Goal: Communication & Community: Answer question/provide support

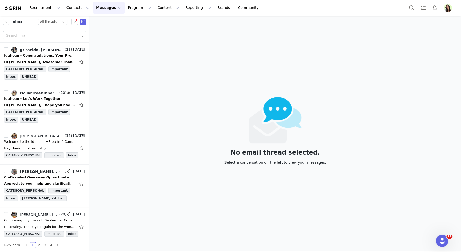
click at [448, 2] on div at bounding box center [431, 8] width 51 height 12
click at [448, 8] on img "Profile" at bounding box center [448, 8] width 8 height 8
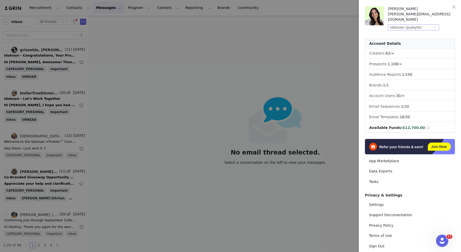
click at [415, 25] on div "Idahoan (Joybyte)" at bounding box center [406, 28] width 32 height 6
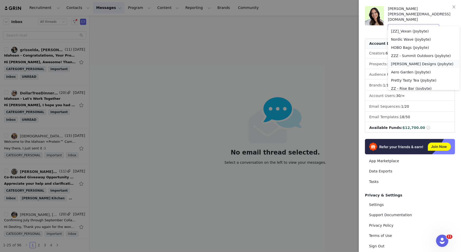
click at [411, 64] on li "Patricia Nash Designs (Joybyte)" at bounding box center [424, 64] width 72 height 8
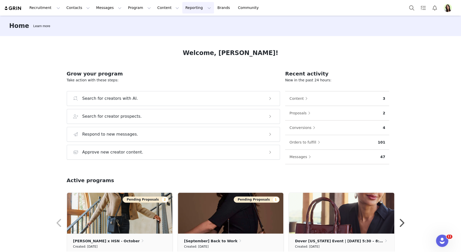
click at [182, 8] on button "Reporting Reporting" at bounding box center [198, 8] width 32 height 12
click at [183, 20] on p "Dashboard" at bounding box center [183, 22] width 19 height 5
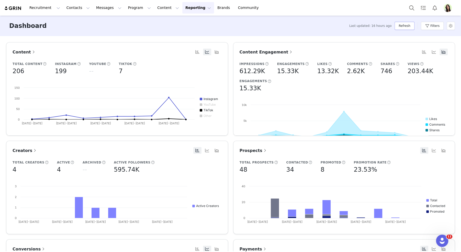
click at [400, 25] on button "Refresh" at bounding box center [405, 26] width 20 height 8
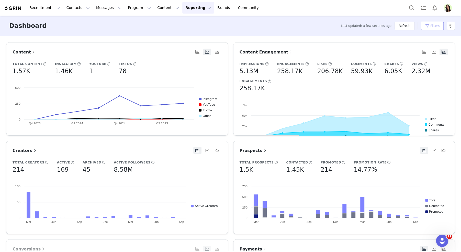
click at [437, 26] on button "Filters" at bounding box center [432, 26] width 23 height 8
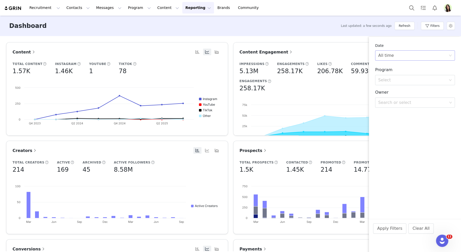
click at [391, 52] on div "All time" at bounding box center [386, 56] width 16 height 10
click at [386, 90] on li "Custom" at bounding box center [415, 91] width 80 height 8
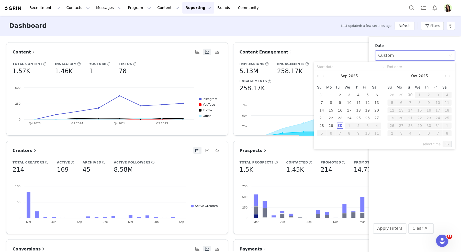
click at [323, 76] on link at bounding box center [323, 76] width 5 height 10
click at [367, 96] on div "1" at bounding box center [367, 95] width 6 height 6
type input "08/01/2025"
click at [375, 77] on link at bounding box center [374, 76] width 5 height 10
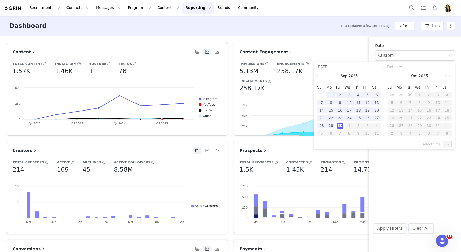
click at [338, 125] on div "30" at bounding box center [340, 125] width 6 height 6
type input "09/30/2025"
type input "08/01/2025"
type input "09/30/2025"
click at [448, 144] on link "Ok" at bounding box center [447, 144] width 9 height 6
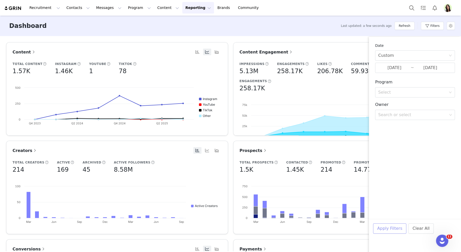
click at [384, 231] on button "Apply Filters" at bounding box center [389, 228] width 33 height 10
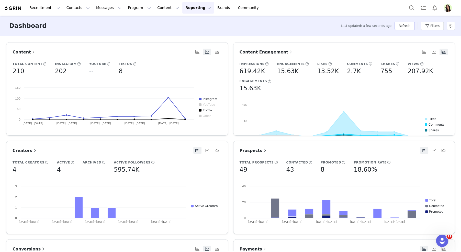
click at [401, 25] on button "Refresh" at bounding box center [405, 26] width 20 height 8
click at [411, 26] on button "Refresh" at bounding box center [405, 26] width 20 height 8
click at [403, 25] on button "Refresh" at bounding box center [405, 26] width 20 height 8
click at [433, 26] on button "Filters" at bounding box center [432, 26] width 23 height 8
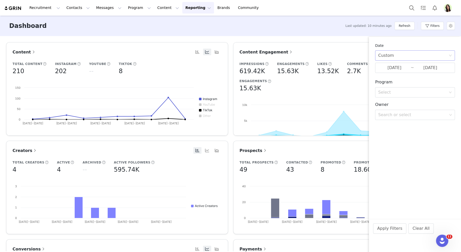
click at [401, 52] on div "Custom" at bounding box center [413, 56] width 70 height 10
click at [390, 66] on li "All time" at bounding box center [415, 67] width 80 height 8
click at [390, 56] on div "All time" at bounding box center [386, 56] width 16 height 10
click at [392, 85] on li "Last 30 Days" at bounding box center [415, 83] width 80 height 8
click at [391, 57] on div "Last 30 Days" at bounding box center [391, 56] width 27 height 10
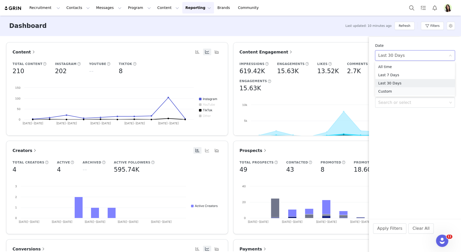
click at [388, 92] on li "Custom" at bounding box center [415, 91] width 80 height 8
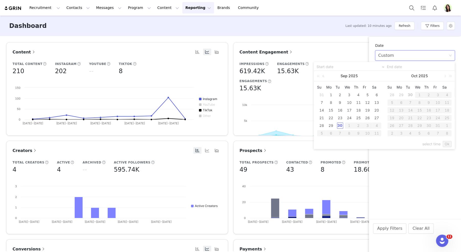
click at [323, 76] on link at bounding box center [323, 76] width 5 height 10
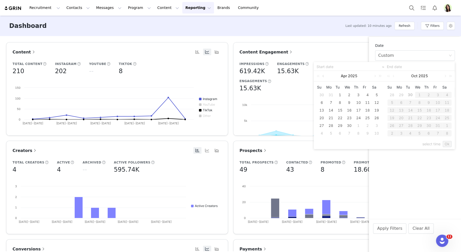
click at [323, 76] on link at bounding box center [323, 76] width 5 height 10
click at [376, 94] on div "1" at bounding box center [377, 95] width 6 height 6
type input "03/01/2025"
click at [374, 77] on link at bounding box center [374, 76] width 5 height 10
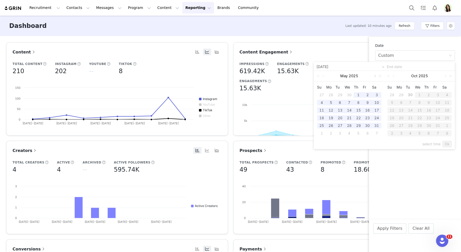
click at [374, 77] on link at bounding box center [374, 76] width 5 height 10
click at [340, 125] on div "30" at bounding box center [340, 125] width 6 height 6
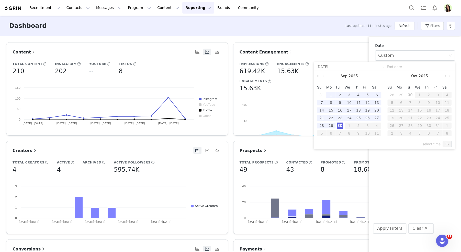
type input "09/30/2025"
type input "03/01/2025"
type input "09/30/2025"
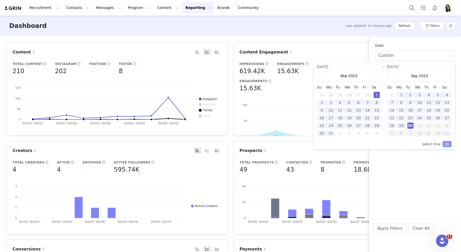
click at [450, 142] on link "Ok" at bounding box center [447, 144] width 9 height 6
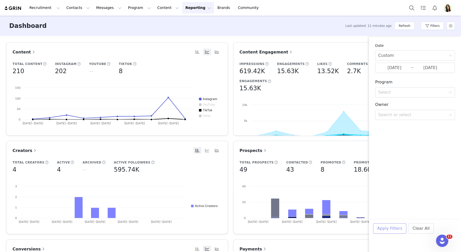
click at [388, 228] on button "Apply Filters" at bounding box center [389, 228] width 33 height 10
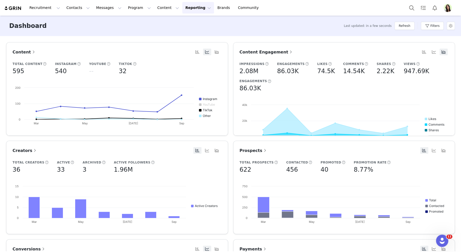
click at [276, 51] on span "Content Engagement" at bounding box center [267, 52] width 54 height 5
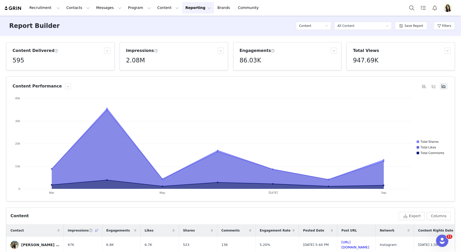
click at [448, 7] on img "Profile" at bounding box center [448, 8] width 8 height 8
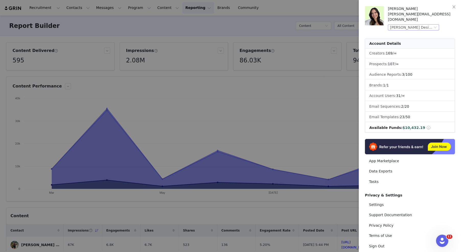
click at [416, 25] on div "Patricia Nash Designs (Joybyte)" at bounding box center [411, 28] width 43 height 6
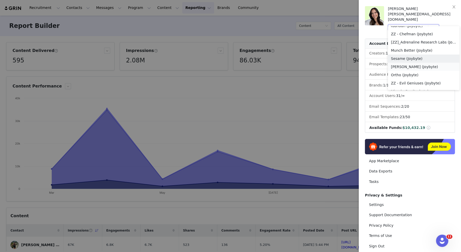
scroll to position [251, 0]
click at [406, 66] on li "Jackson's (Joybyte)" at bounding box center [424, 66] width 72 height 8
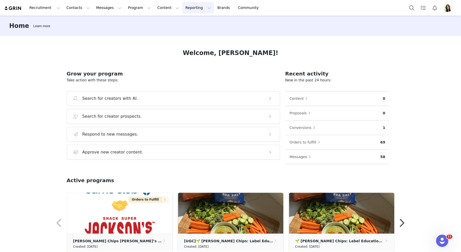
click at [182, 10] on button "Reporting Reporting" at bounding box center [198, 8] width 32 height 12
click at [188, 22] on p "Dashboard" at bounding box center [183, 22] width 19 height 5
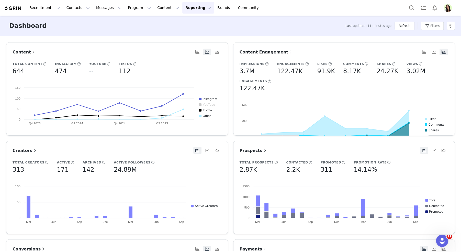
click at [402, 31] on div "Refresh" at bounding box center [405, 25] width 20 height 15
click at [401, 27] on button "Refresh" at bounding box center [405, 26] width 20 height 8
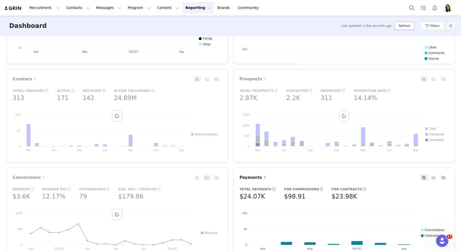
scroll to position [133, 0]
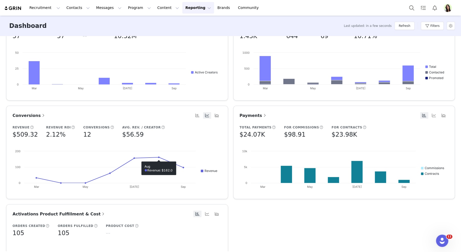
click at [22, 114] on span "Conversions" at bounding box center [29, 115] width 33 height 5
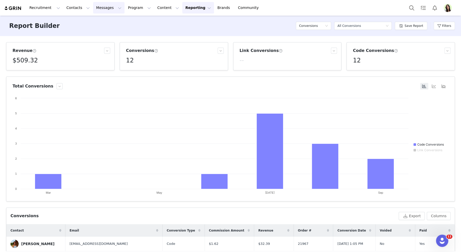
click at [103, 7] on button "Messages Messages" at bounding box center [108, 8] width 31 height 12
click at [125, 7] on button "Program Program" at bounding box center [139, 8] width 29 height 12
click at [128, 21] on p "Activations" at bounding box center [131, 22] width 20 height 5
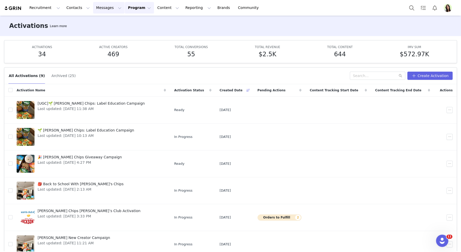
click at [102, 9] on button "Messages Messages" at bounding box center [108, 8] width 31 height 12
click at [155, 22] on div "Activations Learn more" at bounding box center [230, 26] width 461 height 20
click at [71, 10] on button "Contacts Contacts" at bounding box center [77, 8] width 29 height 12
click at [78, 31] on p "Prospects" at bounding box center [72, 31] width 17 height 5
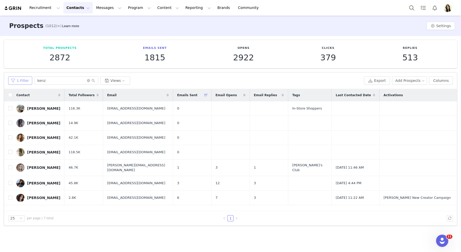
click at [20, 80] on button "1 Filter" at bounding box center [20, 80] width 24 height 8
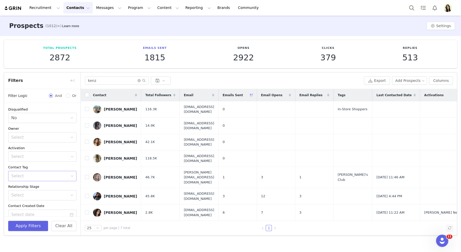
click at [24, 176] on div "Select" at bounding box center [40, 175] width 58 height 5
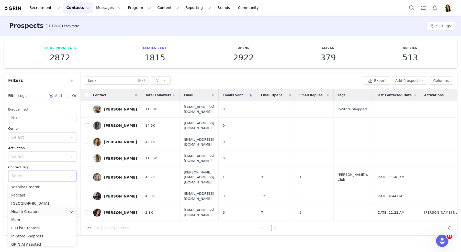
scroll to position [28, 0]
click at [20, 241] on li "UGC" at bounding box center [42, 241] width 68 height 8
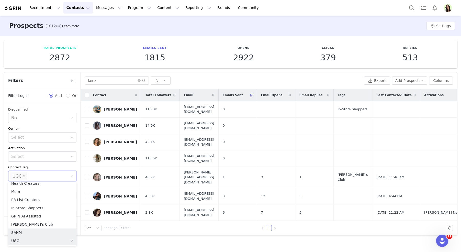
scroll to position [26, 0]
click at [52, 163] on div "Disqualified Select No Owner Select Activation Select Contact Tag Select UGC Re…" at bounding box center [42, 183] width 76 height 160
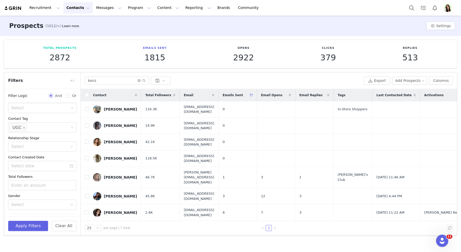
scroll to position [72, 0]
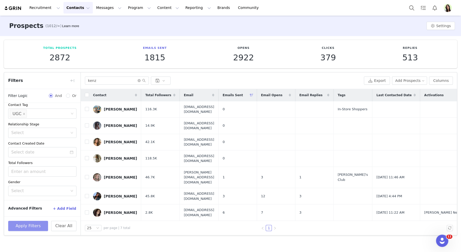
click at [30, 221] on button "Apply Filters" at bounding box center [28, 226] width 40 height 10
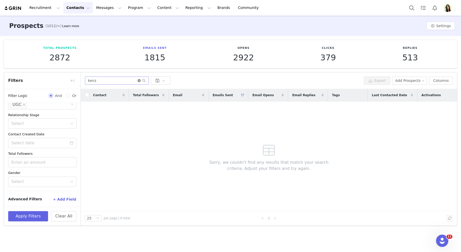
click at [139, 81] on icon "icon: close-circle" at bounding box center [139, 80] width 3 height 3
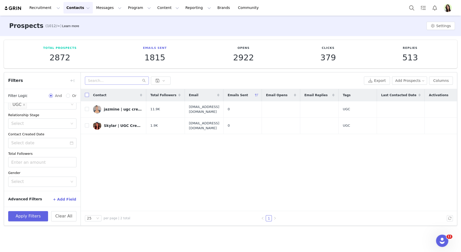
click at [88, 95] on input "checkbox" at bounding box center [87, 95] width 4 height 4
checkbox input "true"
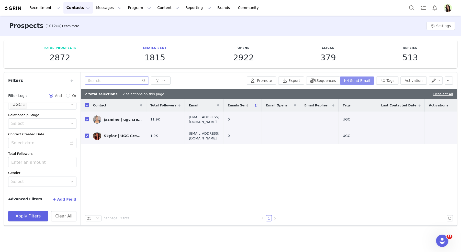
click at [357, 78] on button "Send Email" at bounding box center [357, 80] width 35 height 8
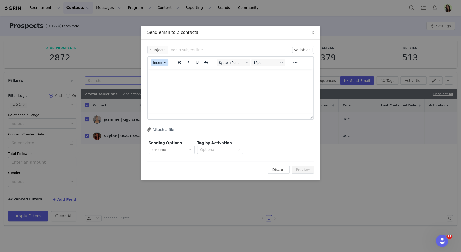
scroll to position [0, 0]
click at [161, 62] on span "Insert" at bounding box center [157, 63] width 9 height 4
click at [164, 70] on div "Insert Template" at bounding box center [178, 71] width 46 height 6
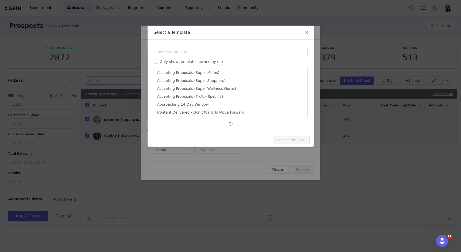
scroll to position [33, 0]
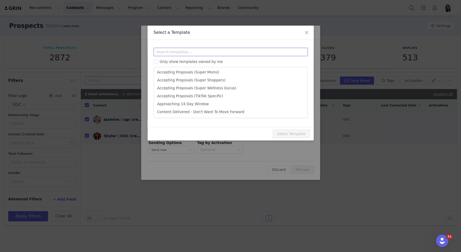
click at [197, 51] on input "text" at bounding box center [231, 52] width 154 height 8
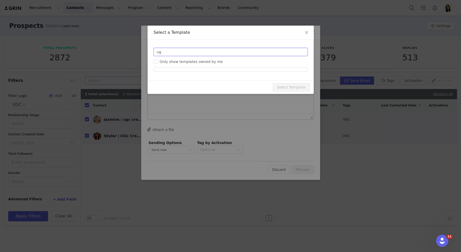
scroll to position [0, 0]
type input "u"
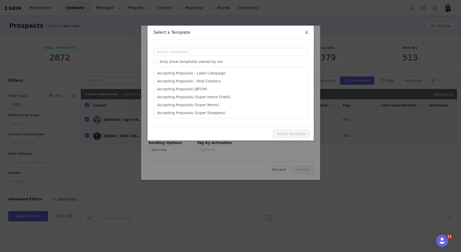
click at [308, 29] on span "Close" at bounding box center [306, 33] width 14 height 14
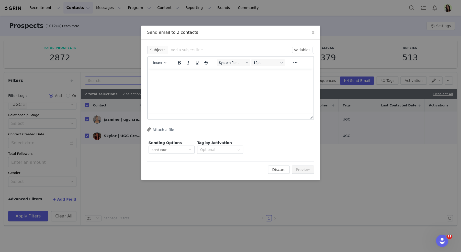
click at [313, 32] on icon "icon: close" at bounding box center [313, 32] width 4 height 4
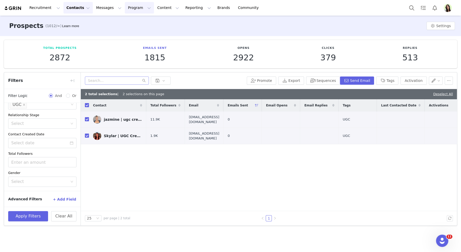
click at [127, 5] on button "Program Program" at bounding box center [139, 8] width 29 height 12
click at [130, 17] on div "Activations Partnerships Payments Affiliates" at bounding box center [137, 37] width 41 height 42
click at [132, 24] on p "Activations" at bounding box center [131, 22] width 20 height 5
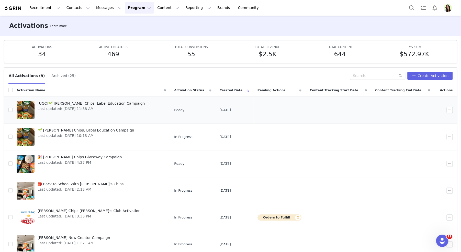
click at [100, 104] on span "[UGC]🌱 Jackson’s Chips: Label Education Campaign" at bounding box center [91, 103] width 107 height 5
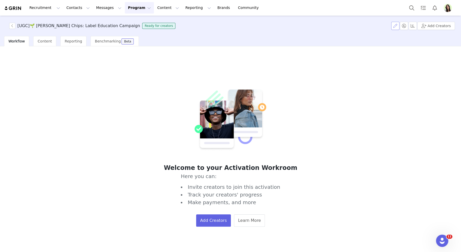
click at [398, 27] on button "button" at bounding box center [395, 26] width 8 height 8
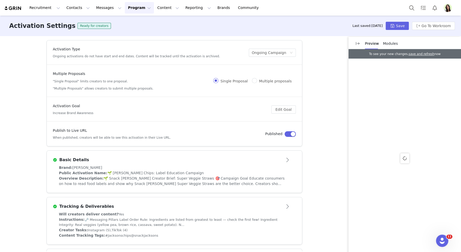
scroll to position [94, 0]
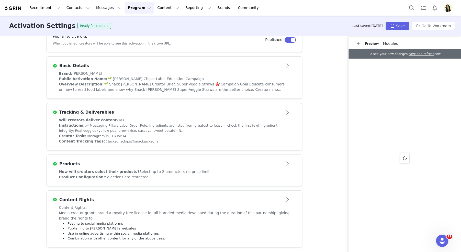
click at [284, 115] on button "Open module" at bounding box center [288, 112] width 16 height 8
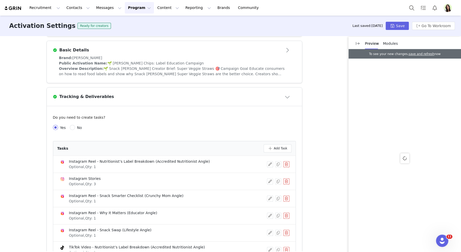
scroll to position [156, 0]
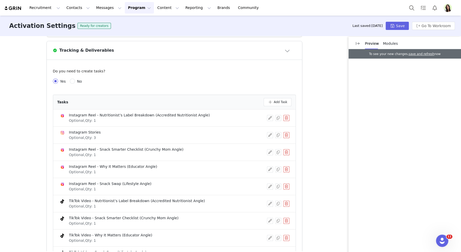
click at [286, 117] on button "button" at bounding box center [286, 118] width 6 height 6
click at [274, 127] on button "Delete" at bounding box center [268, 126] width 20 height 8
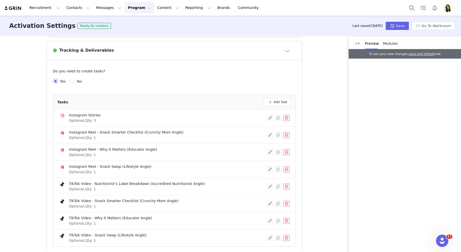
click at [285, 156] on li "Instagram Reel - Why It Matters (Educator Angle) Optional, Qty: 1" at bounding box center [174, 152] width 242 height 17
click at [287, 152] on button "button" at bounding box center [286, 152] width 6 height 6
click at [270, 161] on button "Delete" at bounding box center [268, 160] width 20 height 8
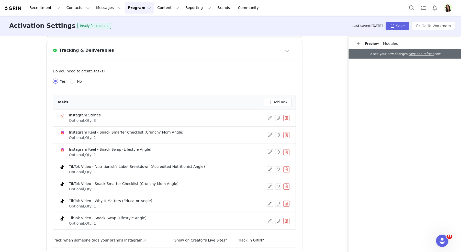
click at [289, 136] on button "button" at bounding box center [286, 135] width 6 height 6
click at [275, 144] on button "Delete" at bounding box center [268, 143] width 20 height 8
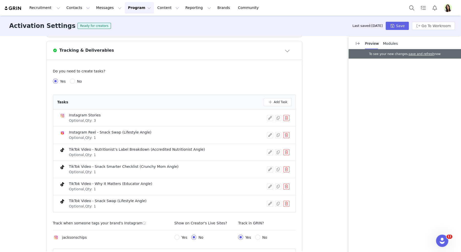
click at [290, 133] on li "Instagram Reel - Snack Swap (Lifestyle Angle) Optional, Qty: 1" at bounding box center [174, 135] width 242 height 17
click at [288, 133] on button "button" at bounding box center [286, 135] width 6 height 6
click at [273, 143] on button "Delete" at bounding box center [268, 143] width 20 height 8
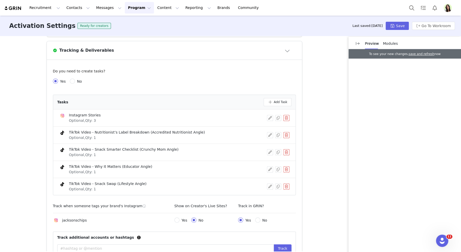
click at [288, 137] on button "button" at bounding box center [286, 135] width 6 height 6
click at [273, 145] on button "Delete" at bounding box center [268, 143] width 20 height 8
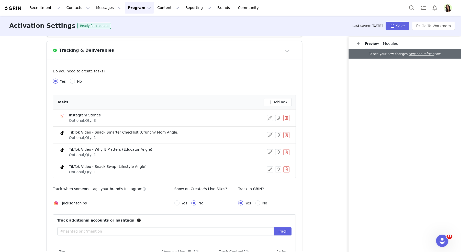
click at [285, 133] on button "button" at bounding box center [286, 135] width 6 height 6
click at [264, 144] on button "Delete" at bounding box center [268, 143] width 20 height 8
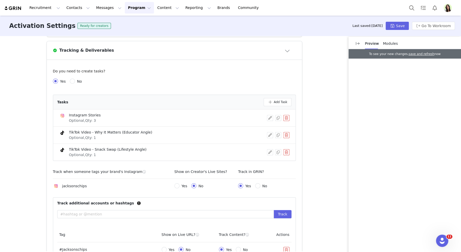
click at [288, 118] on button "button" at bounding box center [286, 118] width 6 height 6
click at [271, 124] on button "Delete" at bounding box center [268, 126] width 20 height 8
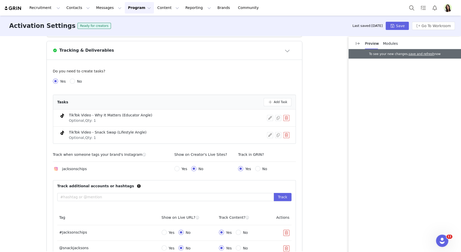
click at [287, 118] on button "button" at bounding box center [286, 118] width 6 height 6
click at [275, 126] on button "Delete" at bounding box center [268, 126] width 20 height 8
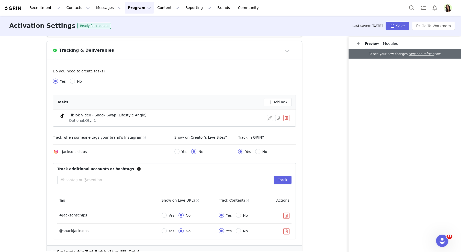
click at [288, 120] on div "TikTok Video - Snack Swap (Lifestyle Angle) Optional, Qty: 1" at bounding box center [174, 117] width 230 height 11
click at [287, 117] on button "button" at bounding box center [286, 118] width 6 height 6
click at [273, 125] on button "Delete" at bounding box center [268, 126] width 20 height 8
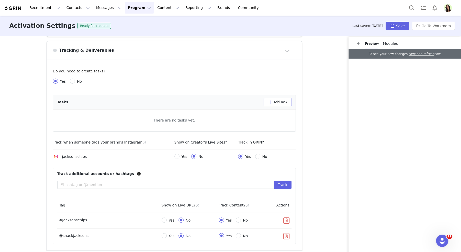
click at [273, 102] on button "Add Task" at bounding box center [278, 102] width 28 height 8
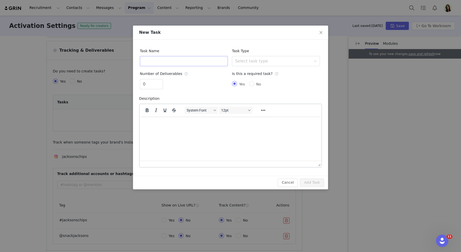
scroll to position [0, 0]
click at [163, 60] on input "text" at bounding box center [184, 61] width 88 height 10
click at [239, 60] on div "Select task type" at bounding box center [273, 61] width 76 height 5
type input "Content Review"
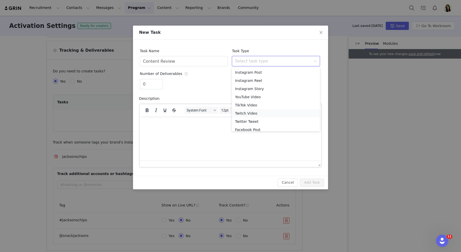
scroll to position [20, 0]
click at [245, 126] on li "Custom Task" at bounding box center [276, 126] width 88 height 8
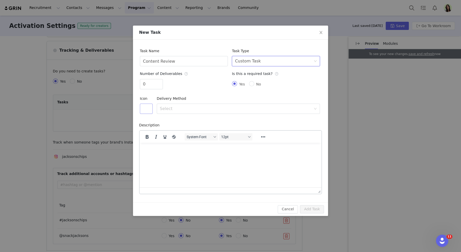
click at [149, 112] on button "button" at bounding box center [146, 109] width 13 height 10
click at [148, 144] on button "button" at bounding box center [147, 142] width 9 height 8
click at [171, 106] on div "Select" at bounding box center [235, 108] width 151 height 5
click at [169, 128] on li "URL" at bounding box center [238, 128] width 163 height 8
click at [167, 156] on html at bounding box center [231, 150] width 182 height 14
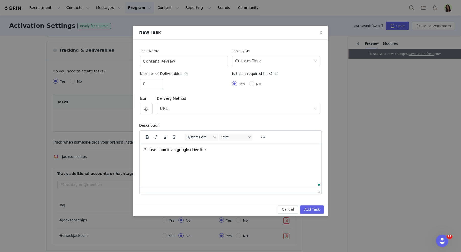
click at [211, 156] on html "Please submit via google drive link" at bounding box center [231, 150] width 182 height 14
click at [315, 209] on button "Add Task" at bounding box center [312, 209] width 24 height 8
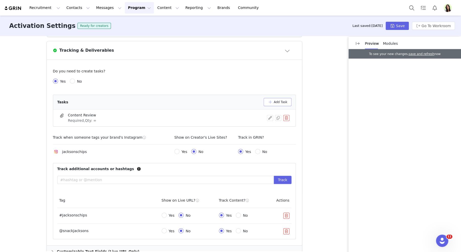
click at [280, 102] on button "Add Task" at bounding box center [278, 102] width 28 height 8
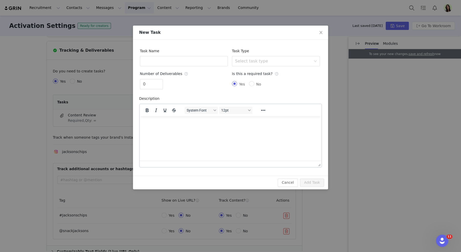
scroll to position [0, 0]
click at [196, 65] on input "text" at bounding box center [184, 61] width 88 height 10
click at [243, 64] on div "Select task type" at bounding box center [274, 61] width 78 height 10
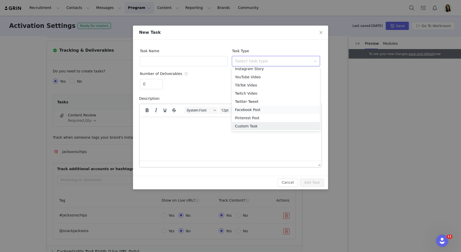
click at [249, 126] on li "Custom Task" at bounding box center [276, 126] width 88 height 8
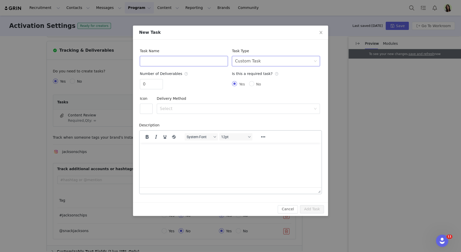
click at [194, 60] on input "text" at bounding box center [184, 61] width 88 height 10
type input "UGC Video 1"
click at [145, 109] on button "button" at bounding box center [146, 109] width 13 height 10
click at [199, 153] on button "button" at bounding box center [201, 152] width 9 height 8
click at [185, 108] on div "Select" at bounding box center [235, 108] width 151 height 5
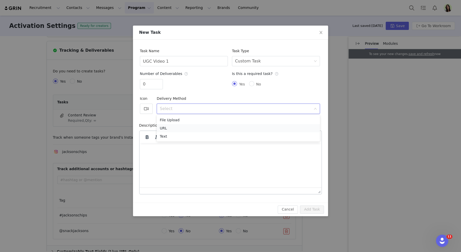
click at [171, 128] on li "URL" at bounding box center [238, 128] width 163 height 8
click at [170, 109] on div "Select URL" at bounding box center [237, 109] width 154 height 10
click at [171, 117] on li "File Upload" at bounding box center [238, 120] width 163 height 8
click at [170, 109] on div "File Upload" at bounding box center [171, 109] width 22 height 10
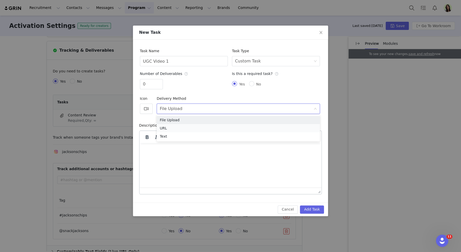
click at [171, 127] on li "URL" at bounding box center [238, 128] width 163 height 8
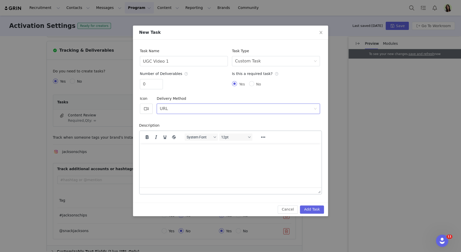
click at [173, 154] on html at bounding box center [231, 150] width 182 height 14
click at [195, 156] on html "Please submit video via Google Drive link" at bounding box center [231, 150] width 182 height 14
click at [174, 150] on p "Please submit the video via the Google Drive link" at bounding box center [231, 150] width 174 height 6
click at [317, 209] on button "Add Task" at bounding box center [312, 209] width 24 height 8
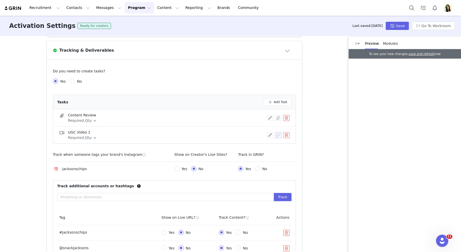
click at [280, 133] on button "button" at bounding box center [278, 135] width 6 height 6
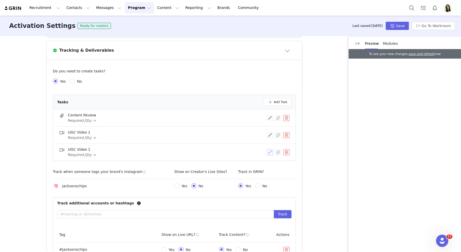
click at [268, 153] on button "button" at bounding box center [270, 152] width 6 height 6
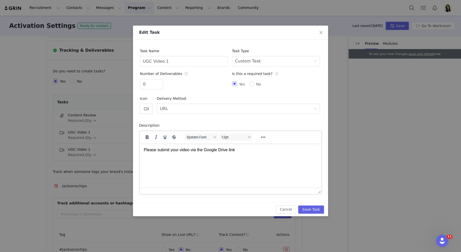
scroll to position [0, 0]
click at [169, 62] on input "UGC Video 1" at bounding box center [184, 61] width 88 height 10
type input "UGC Video 2"
click at [313, 212] on button "Save Task" at bounding box center [311, 209] width 26 height 8
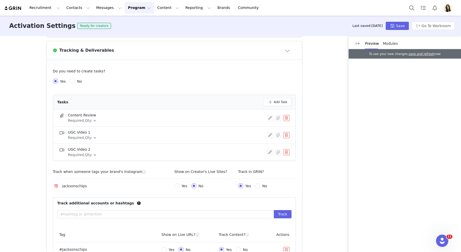
click at [392, 42] on span "Modules" at bounding box center [390, 43] width 15 height 4
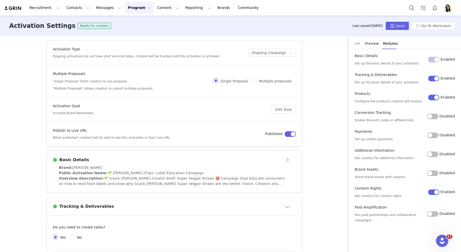
click at [286, 159] on button "Open module" at bounding box center [288, 160] width 16 height 8
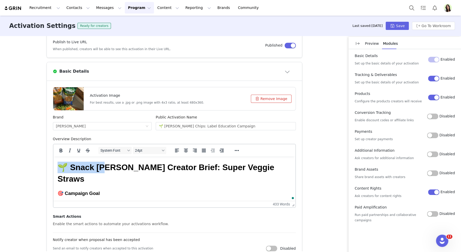
drag, startPoint x: 57, startPoint y: 169, endPoint x: 104, endPoint y: 172, distance: 47.1
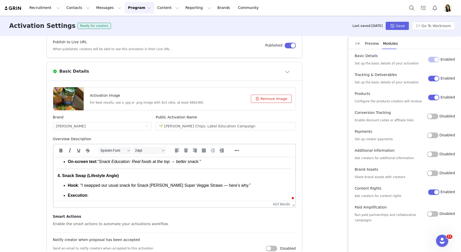
scroll to position [385, 0]
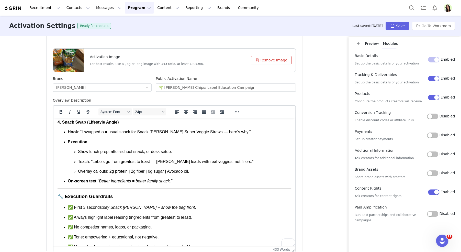
drag, startPoint x: 293, startPoint y: 167, endPoint x: 293, endPoint y: 257, distance: 90.3
click at [293, 252] on html "Recruitment Recruitment Creator Search Curated Lists Landing Pages Web Extensio…" at bounding box center [230, 126] width 461 height 252
click at [257, 205] on ul "✅ First 3 seconds: say Snack Jackson’s + show the bag front . ✅ Always highligh…" at bounding box center [174, 232] width 234 height 55
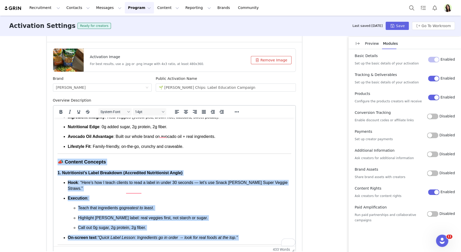
drag, startPoint x: 196, startPoint y: 195, endPoint x: 55, endPoint y: 151, distance: 147.7
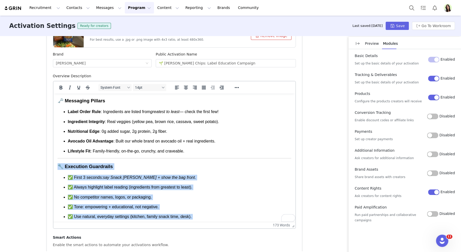
drag, startPoint x: 57, startPoint y: 153, endPoint x: 235, endPoint y: 212, distance: 188.0
click at [235, 212] on body "🌱 Snack Jackson’s Creator Brief: Super Veggie Straws 🎯 Campaign Goal Educate co…" at bounding box center [174, 130] width 234 height 198
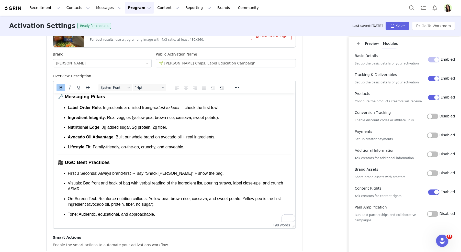
click at [195, 222] on strong "Settings: Everyday lifestyle (kitchen, desk, lunch prep, family snack time)." at bounding box center [141, 224] width 168 height 5
click at [58, 222] on strong "Settings: Everyday lifestyle (kitchen, desk, lunch prep, family snack time)." at bounding box center [141, 224] width 168 height 5
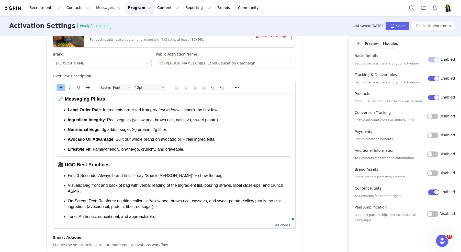
click at [83, 224] on strong "Settings: Everyday lifestyle (kitchen, desk, lunch prep, family snack time)." at bounding box center [139, 226] width 144 height 4
click at [147, 214] on p "Tone: Authentic, educational, and approachable." at bounding box center [178, 217] width 223 height 6
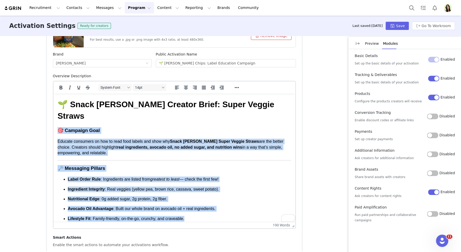
drag, startPoint x: 201, startPoint y: 170, endPoint x: 52, endPoint y: 114, distance: 158.5
click at [53, 114] on html "🌱 Snack Jackson’s Creator Brief: Super Veggie Straws 🎯 Campaign Goal Educate co…" at bounding box center [174, 197] width 242 height 209
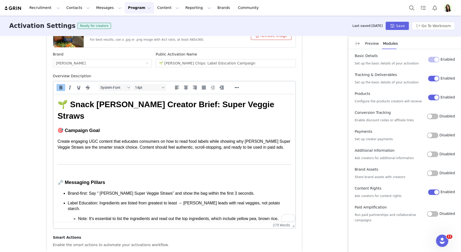
click at [100, 106] on h1 "🌱 Snack Jackson’s Creator Brief: Super Veggie Straws" at bounding box center [174, 110] width 234 height 23
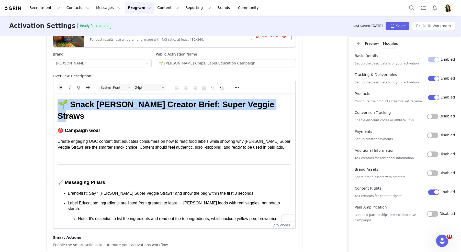
click at [100, 106] on h1 "🌱 Snack Jackson’s Creator Brief: Super Veggie Straws" at bounding box center [174, 110] width 234 height 23
click at [138, 110] on h1 "🌱 Snack Jackson’s Creator Brief: Super Veggie Straws" at bounding box center [174, 110] width 234 height 23
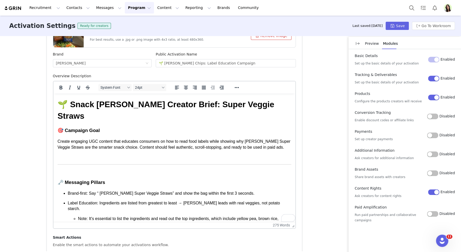
click at [94, 154] on p "To enrich screen reader interactions, please activate Accessibility in Grammarl…" at bounding box center [174, 157] width 234 height 6
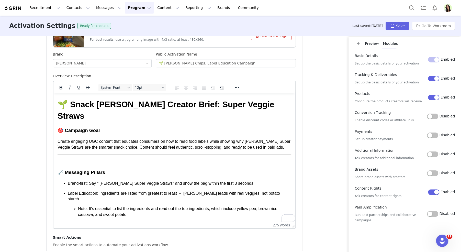
click at [84, 153] on body "🌱 Snack Jackson’s Creator Brief: Super Veggie Straws 🎯 Campaign Goal Create eng…" at bounding box center [174, 257] width 234 height 316
click at [110, 159] on p "To enrich screen reader interactions, please activate Accessibility in Grammarl…" at bounding box center [174, 162] width 234 height 6
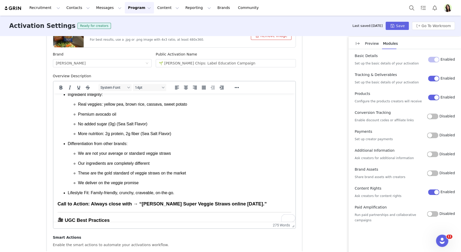
click at [97, 141] on p "Differentiation from other brands:" at bounding box center [178, 144] width 223 height 6
drag, startPoint x: 67, startPoint y: 176, endPoint x: 90, endPoint y: 177, distance: 22.5
click at [90, 190] on p "Lifestyle Fit: Family-friendly, crunchy, craveable, on-the-go." at bounding box center [178, 193] width 223 height 6
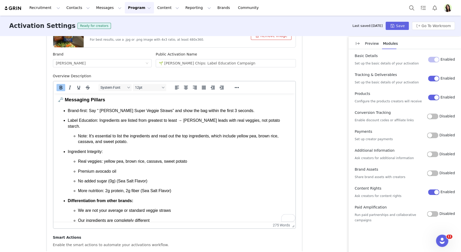
click at [77, 149] on p "Ingredient Integrity:" at bounding box center [178, 152] width 223 height 6
drag, startPoint x: 98, startPoint y: 110, endPoint x: 63, endPoint y: 110, distance: 35.3
click at [63, 110] on ul "Brand-first: Say “ Jackson’s Super Veggie Straws” and show the bag within the f…" at bounding box center [174, 180] width 234 height 145
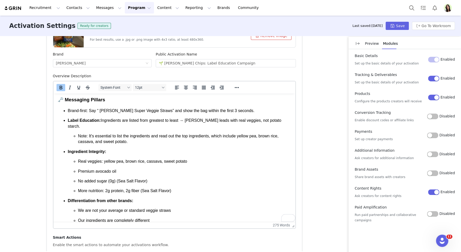
click at [82, 133] on p "Note: It's essential to list the ingredients and read out the top ingredients, …" at bounding box center [184, 139] width 213 height 12
drag, startPoint x: 89, startPoint y: 99, endPoint x: 70, endPoint y: 99, distance: 19.2
click at [70, 108] on p "Brand-first: Say “ Jackson’s Super Veggie Straws” and show the bag within the f…" at bounding box center [178, 111] width 223 height 6
click at [72, 108] on strong "rand-first:" at bounding box center [79, 110] width 19 height 4
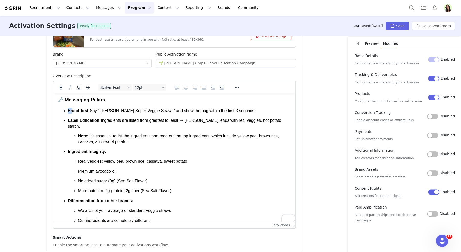
drag, startPoint x: 68, startPoint y: 99, endPoint x: 73, endPoint y: 99, distance: 4.6
click at [73, 108] on p "B rand-first: Say “ Jackson’s Super Veggie Straws” and show the bag within the …" at bounding box center [178, 111] width 223 height 6
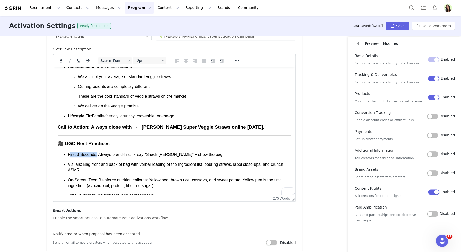
drag, startPoint x: 97, startPoint y: 137, endPoint x: 68, endPoint y: 137, distance: 28.9
click at [68, 152] on p "First 3 Seconds: Always brand-first → say “Snack Jackson’s” + show the bag." at bounding box center [178, 155] width 223 height 6
drag, startPoint x: 82, startPoint y: 146, endPoint x: 68, endPoint y: 145, distance: 13.6
click at [68, 162] on p "Visuals: Bag front and back of bag with verbal reading of the ingredient list, …" at bounding box center [178, 168] width 223 height 12
drag, startPoint x: 98, startPoint y: 163, endPoint x: 68, endPoint y: 162, distance: 29.7
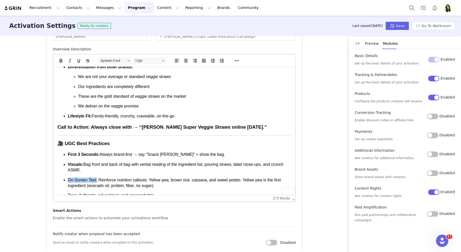
click at [68, 177] on p "On-Screen Text: Reinforce nutrition callouts: Yellow pea, brown rice, cassava, …" at bounding box center [178, 183] width 223 height 12
click at [72, 193] on p "Tone: Authentic, educational, and approachable." at bounding box center [178, 196] width 223 height 6
drag, startPoint x: 84, startPoint y: 188, endPoint x: 67, endPoint y: 188, distance: 16.1
click at [67, 202] on p "Settings: Everyday lifestyle (kitchen, desk, lunch prep, family snack time)." at bounding box center [178, 205] width 223 height 6
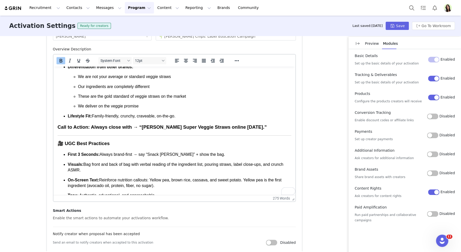
click at [102, 183] on ul "First 3 Seconds: Always brand-first → say “Snack Jackson’s” + show the bag. Vis…" at bounding box center [174, 180] width 234 height 57
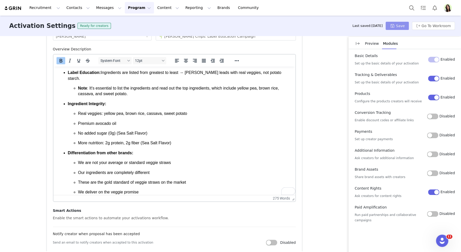
click at [400, 27] on button "Save" at bounding box center [397, 26] width 23 height 8
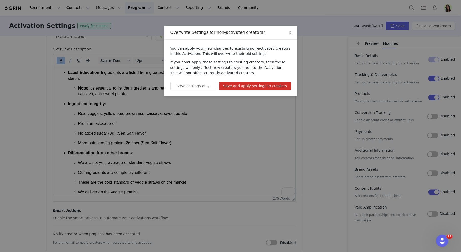
click at [277, 85] on button "Save and apply settings to creators" at bounding box center [255, 86] width 72 height 8
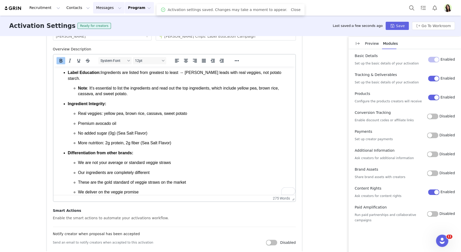
click at [103, 5] on button "Messages Messages" at bounding box center [108, 8] width 31 height 12
click at [77, 5] on button "Contacts Contacts" at bounding box center [77, 8] width 29 height 12
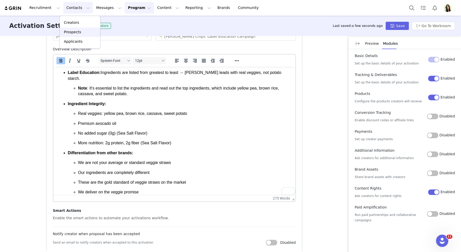
click at [81, 33] on div "Prospects" at bounding box center [80, 31] width 34 height 5
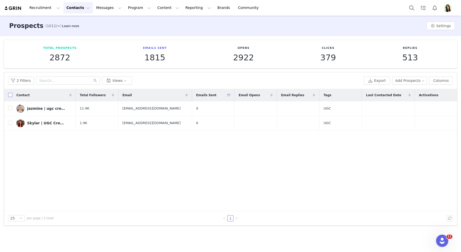
click at [11, 96] on input "checkbox" at bounding box center [10, 95] width 4 height 4
checkbox input "true"
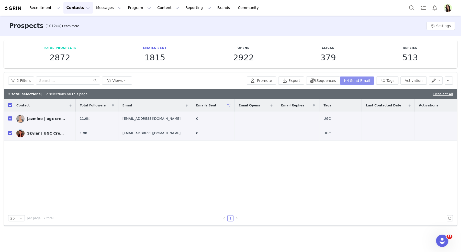
click at [367, 79] on button "Send Email" at bounding box center [357, 80] width 35 height 8
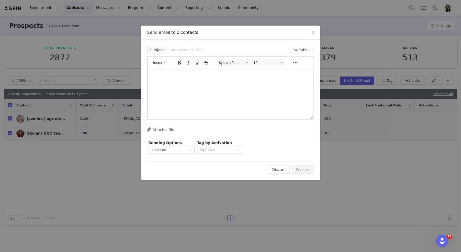
click at [209, 82] on html at bounding box center [231, 76] width 166 height 14
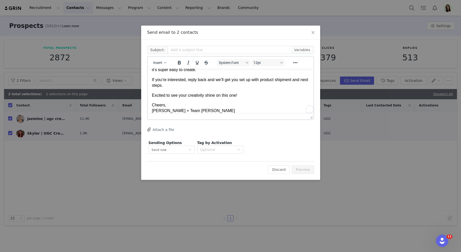
click at [209, 103] on p "Cheers, Meredith + Team Jackson’s" at bounding box center [230, 108] width 157 height 12
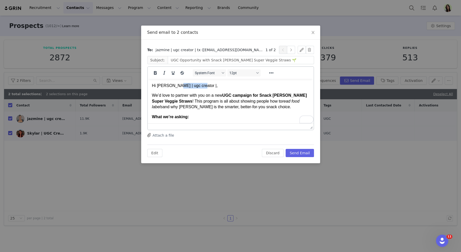
drag, startPoint x: 198, startPoint y: 86, endPoint x: 175, endPoint y: 86, distance: 23.5
click at [175, 86] on p "Hi Jazmine | ugc creator |," at bounding box center [230, 86] width 157 height 6
click at [152, 95] on p "We’d love to partner with you on a new UGC campaign for Snack Jackson’s Super V…" at bounding box center [230, 101] width 157 height 17
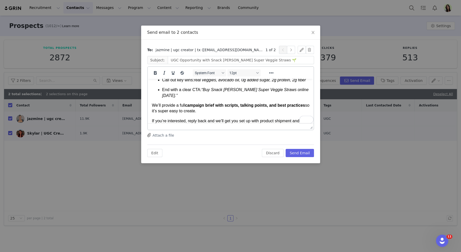
scroll to position [94, 0]
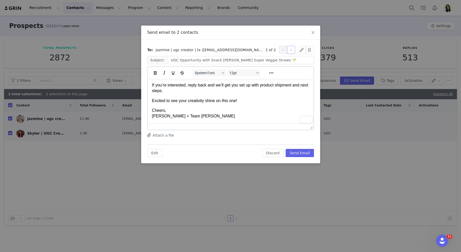
click at [291, 50] on button "button" at bounding box center [291, 50] width 8 height 8
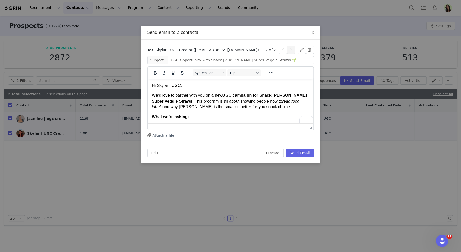
click at [178, 86] on p "Hi Skylar | UGC," at bounding box center [230, 86] width 157 height 6
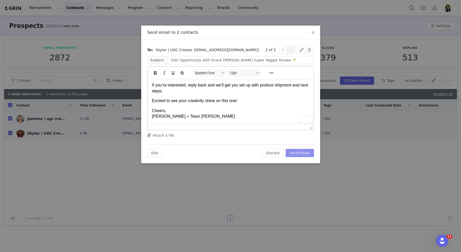
click at [300, 152] on button "Send Email" at bounding box center [300, 153] width 28 height 8
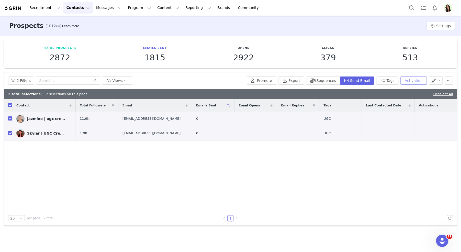
click at [412, 82] on button "Activation" at bounding box center [413, 80] width 26 height 8
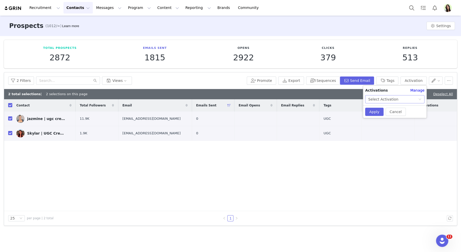
click at [400, 101] on div "Select Activation" at bounding box center [393, 99] width 50 height 8
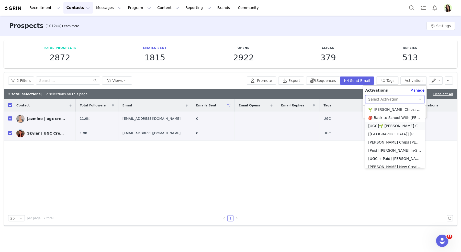
click at [387, 125] on li "[UGC]🌱 [PERSON_NAME] Chips: Label Education Campaign" at bounding box center [395, 126] width 60 height 8
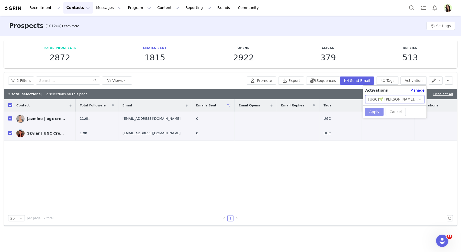
click at [373, 111] on button "Apply" at bounding box center [374, 112] width 18 height 8
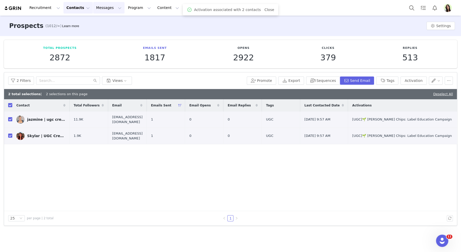
click at [101, 10] on button "Messages Messages" at bounding box center [108, 8] width 31 height 12
click at [104, 31] on div "Inbox" at bounding box center [108, 31] width 34 height 5
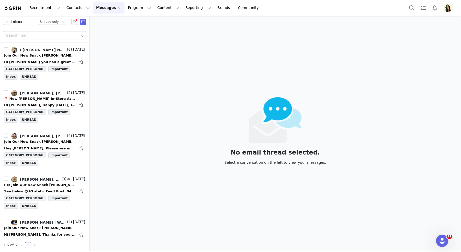
click at [78, 24] on div "Status Unread only" at bounding box center [61, 22] width 50 height 6
click at [75, 22] on button "button" at bounding box center [74, 22] width 7 height 6
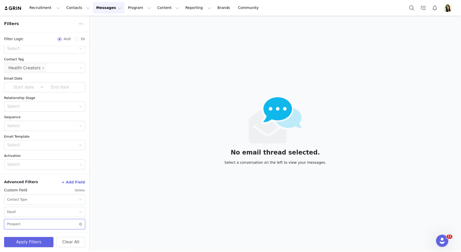
click at [20, 224] on div "Select Prospect" at bounding box center [43, 224] width 72 height 10
click at [19, 195] on li "Creator" at bounding box center [44, 196] width 81 height 8
click at [23, 244] on button "Apply Filters" at bounding box center [28, 242] width 49 height 10
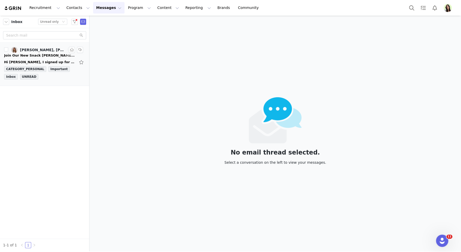
click at [29, 56] on div "Join Our New Snack [PERSON_NAME] Campaign 🍃" at bounding box center [40, 55] width 72 height 5
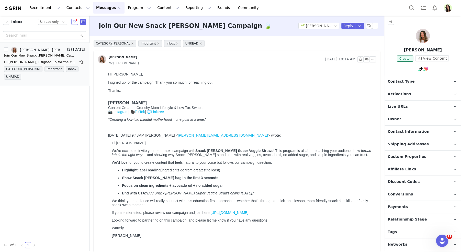
click at [74, 22] on button "button" at bounding box center [74, 22] width 7 height 6
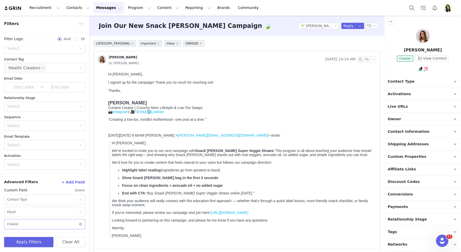
click at [32, 222] on div "Select Creator" at bounding box center [43, 224] width 72 height 10
click at [24, 204] on li "Prospect" at bounding box center [44, 204] width 81 height 8
click at [32, 241] on button "Apply Filters" at bounding box center [28, 242] width 49 height 10
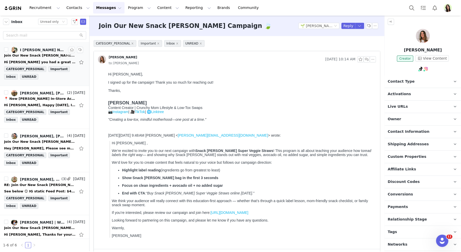
click at [37, 50] on div "I HART NUTRITION, Meredith Boyce, Jordana Hart" at bounding box center [43, 50] width 46 height 4
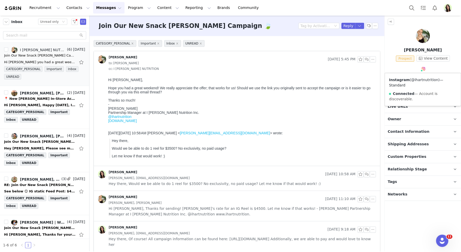
click at [420, 80] on link "@ihartnutrition" at bounding box center [424, 80] width 27 height 4
click at [424, 38] on img at bounding box center [423, 36] width 14 height 14
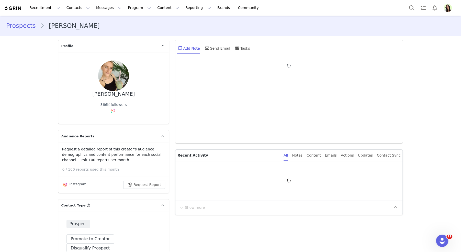
type input "+1 ([GEOGRAPHIC_DATA])"
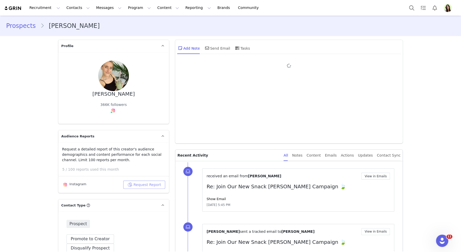
click at [138, 185] on button "Request Report" at bounding box center [144, 185] width 42 height 8
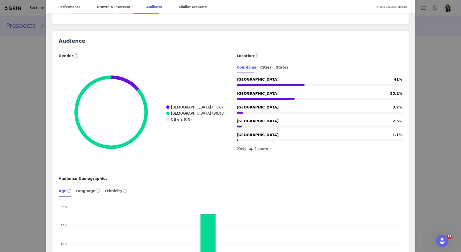
scroll to position [569, 0]
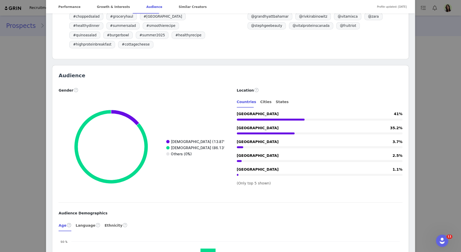
click at [451, 98] on div "Jordana Hart Verified @ihartnutrition Easy recipes + balanced living 🥗🍝🍷 Certif…" at bounding box center [230, 126] width 461 height 252
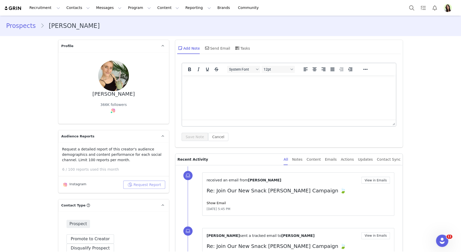
scroll to position [0, 0]
click at [374, 182] on button "View in Emails" at bounding box center [375, 180] width 29 height 7
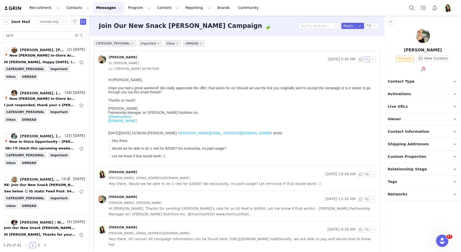
click at [367, 60] on button "button" at bounding box center [367, 59] width 6 height 6
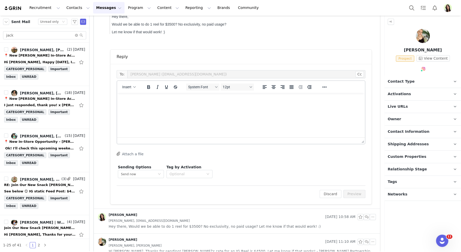
scroll to position [125, 0]
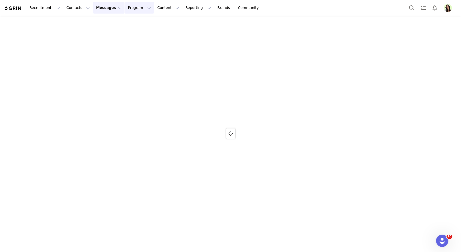
click at [130, 8] on button "Program Program" at bounding box center [139, 8] width 29 height 12
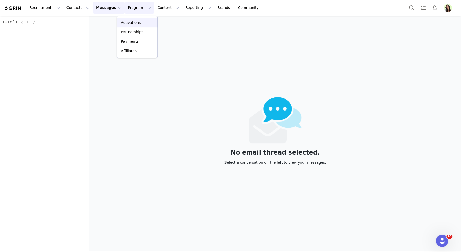
click at [129, 24] on p "Activations" at bounding box center [131, 22] width 20 height 5
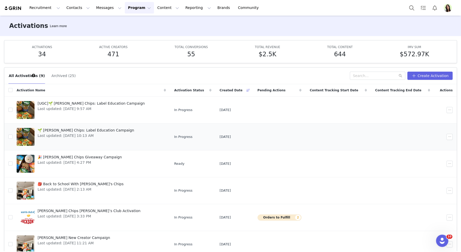
click at [78, 130] on span "🌱 [PERSON_NAME] Chips: Label Education Campaign" at bounding box center [86, 130] width 97 height 5
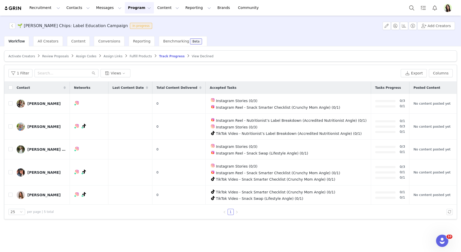
click at [21, 57] on span "Activate Creators" at bounding box center [21, 56] width 27 height 4
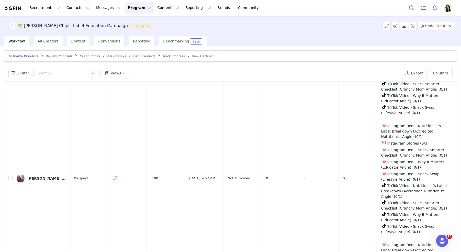
scroll to position [581, 0]
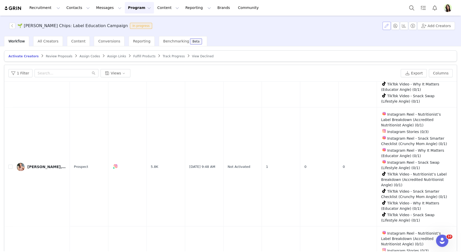
click at [385, 27] on button "button" at bounding box center [386, 26] width 8 height 8
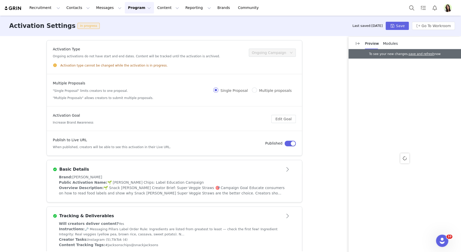
click at [287, 163] on article "Basic Details" at bounding box center [174, 167] width 255 height 14
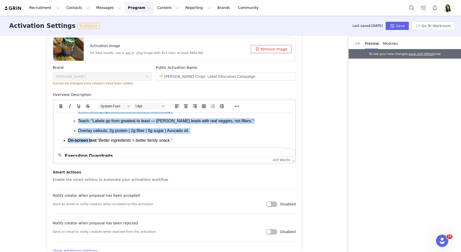
scroll to position [403, 0]
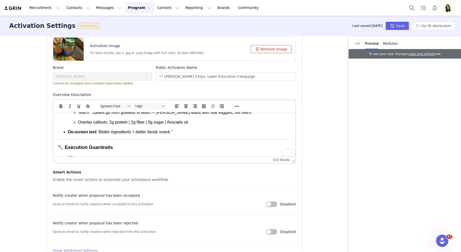
drag, startPoint x: 58, startPoint y: 119, endPoint x: 181, endPoint y: 119, distance: 123.0
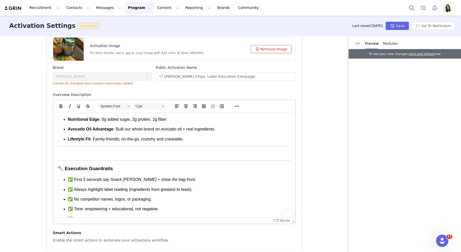
scroll to position [87, 0]
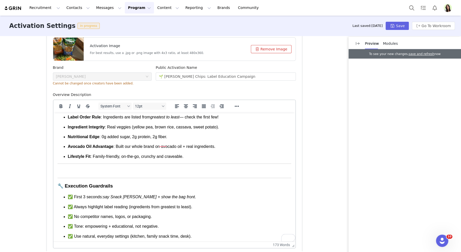
drag, startPoint x: 293, startPoint y: 160, endPoint x: 291, endPoint y: 245, distance: 84.9
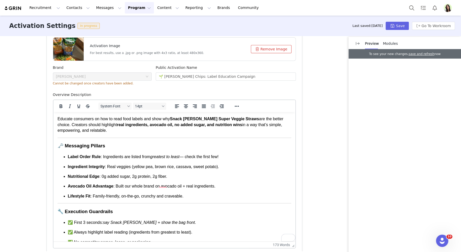
drag, startPoint x: 57, startPoint y: 130, endPoint x: 192, endPoint y: 185, distance: 145.8
click at [192, 185] on html "🌱 Snack Jackson’s Creator Brief: Super Veggie Straws 🎯 Campaign Goal Educate co…" at bounding box center [174, 175] width 242 height 208
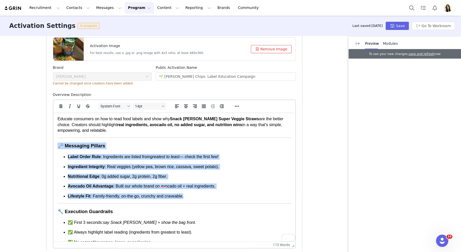
drag, startPoint x: 192, startPoint y: 185, endPoint x: 57, endPoint y: 134, distance: 144.9
click at [57, 134] on html "🌱 Snack Jackson’s Creator Brief: Super Veggie Straws 🎯 Campaign Goal Educate co…" at bounding box center [174, 175] width 242 height 208
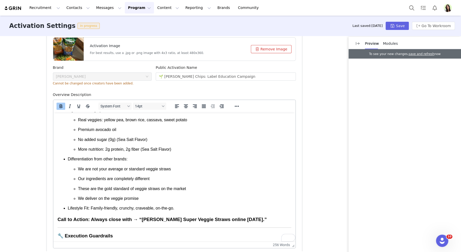
click at [62, 217] on strong "Call to Action: Always close with → “Buy Jackson’s Super Veggie Straws online t…" at bounding box center [161, 219] width 209 height 5
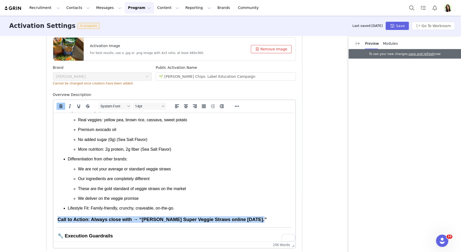
click at [62, 217] on strong "Call to Action: Always close with → “Buy Jackson’s Super Veggie Straws online t…" at bounding box center [161, 219] width 209 height 5
click at [78, 217] on strong "Call to Action: Always close with → “Buy Jackson’s Super Veggie Straws online t…" at bounding box center [161, 219] width 209 height 5
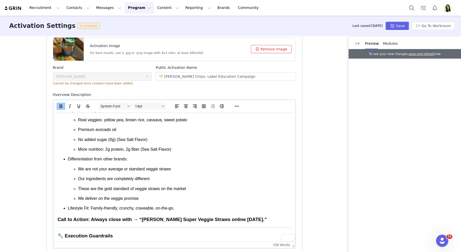
click at [105, 217] on strong "Call to Action: Always close with → “Buy Jackson’s Super Veggie Straws online t…" at bounding box center [161, 219] width 209 height 5
click at [110, 217] on strong "Call to Action: close with → “Buy Jackson’s Super Veggie Straws online today.”" at bounding box center [153, 219] width 192 height 5
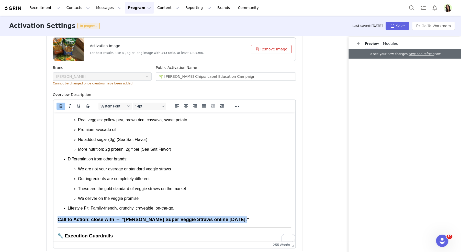
click at [110, 217] on strong "Call to Action: close with → “Buy Jackson’s Super Veggie Straws online today.”" at bounding box center [153, 219] width 192 height 5
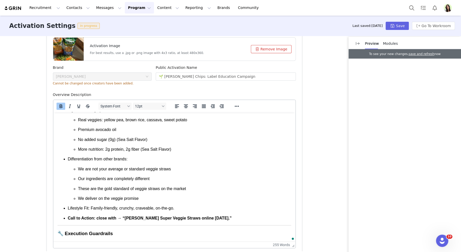
click at [97, 216] on strong "Call to Action: close with → “Buy Jackson’s Super Veggie Straws online today.”" at bounding box center [149, 218] width 164 height 4
click at [133, 196] on ul "Brand-first: Say “ Jackson’s Super Veggie Straws” and show the bag within the f…" at bounding box center [174, 143] width 234 height 155
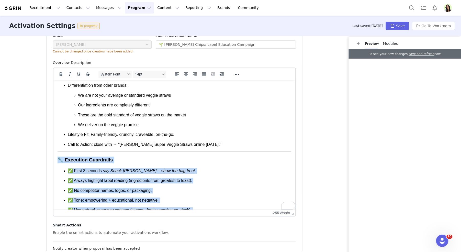
drag, startPoint x: 58, startPoint y: 143, endPoint x: 233, endPoint y: 204, distance: 185.6
click at [233, 204] on body "🌱 Snack Jackson’s Creator Brief: Super Veggie Straws 🎯 Campaign Goal Educate co…" at bounding box center [174, 75] width 234 height 296
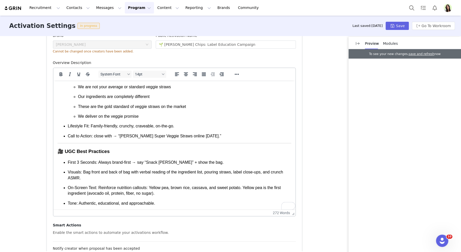
click at [75, 148] on h3 "🎥 UGC Best Practices" at bounding box center [174, 151] width 234 height 7
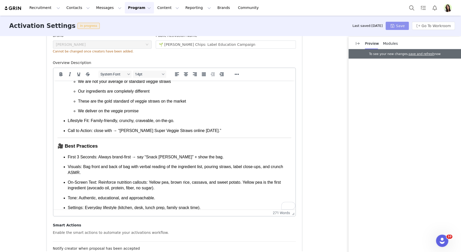
click at [397, 24] on button "Save" at bounding box center [397, 26] width 23 height 8
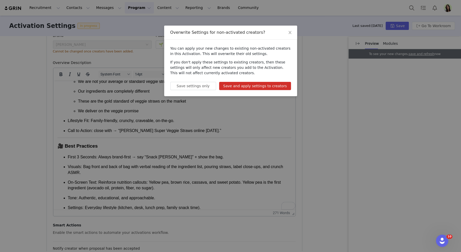
click at [273, 85] on button "Save and apply settings to creators" at bounding box center [255, 86] width 72 height 8
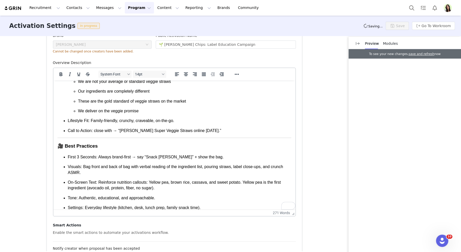
click at [392, 42] on span "Modules" at bounding box center [390, 43] width 15 height 4
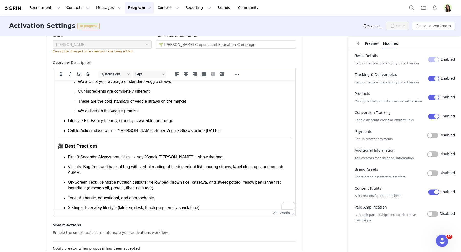
click at [202, 215] on h3 "To enrich screen reader interactions, please activate Accessibility in Grammarl…" at bounding box center [174, 218] width 234 height 7
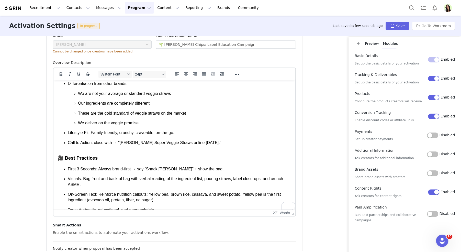
click at [330, 115] on div "Activation Type Ongoing activations do not have start and end dates. Content wi…" at bounding box center [230, 143] width 461 height 215
click at [422, 24] on button "Go To Workroom" at bounding box center [433, 26] width 43 height 8
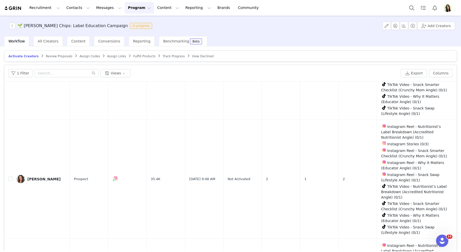
scroll to position [1094, 0]
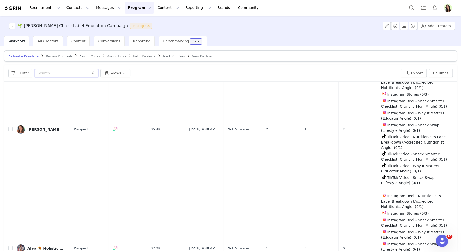
click at [51, 75] on input "text" at bounding box center [67, 73] width 64 height 8
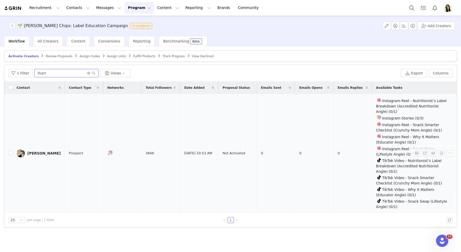
type input "ihart"
click at [40, 151] on div "Jordana Hart" at bounding box center [43, 153] width 33 height 4
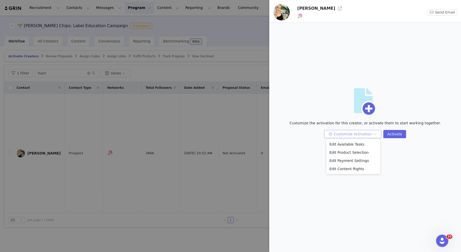
click at [340, 134] on button "Customize Activation" at bounding box center [352, 134] width 57 height 8
click at [344, 160] on li "Edit Payment Settings" at bounding box center [353, 160] width 54 height 8
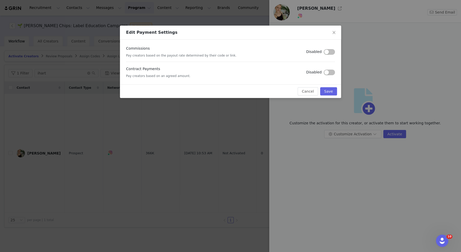
click at [331, 74] on button "button" at bounding box center [329, 73] width 11 height 6
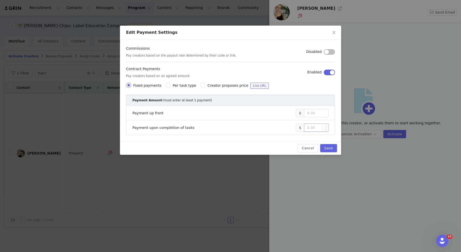
click at [310, 128] on input at bounding box center [316, 128] width 24 height 8
type input "3,500"
click at [326, 146] on button "Save" at bounding box center [328, 148] width 17 height 8
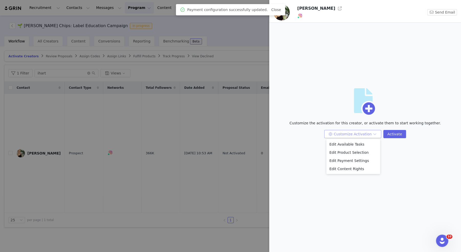
click at [338, 131] on button "Customize Activation" at bounding box center [352, 134] width 57 height 8
click at [341, 146] on li "Edit Available Tasks" at bounding box center [353, 144] width 54 height 8
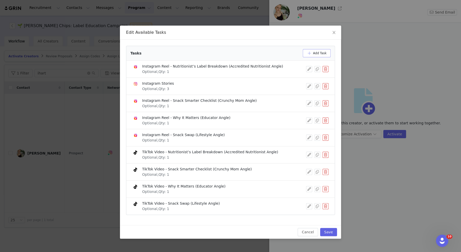
click at [315, 52] on button "Add Task" at bounding box center [317, 53] width 28 height 8
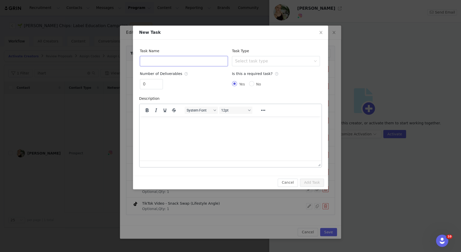
click at [173, 61] on input "text" at bounding box center [184, 61] width 88 height 10
type input "c"
click at [249, 62] on div "Select task type" at bounding box center [273, 61] width 76 height 5
type input "Content Review"
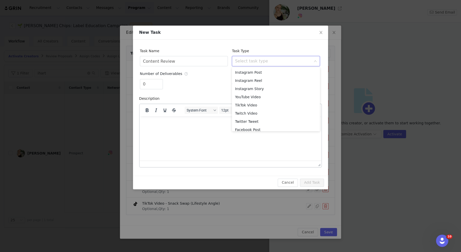
click at [214, 77] on div "Number of Deliverables 0" at bounding box center [184, 80] width 88 height 23
click at [253, 58] on div "Select task type" at bounding box center [274, 61] width 78 height 10
click at [247, 125] on li "Custom Task" at bounding box center [276, 126] width 88 height 8
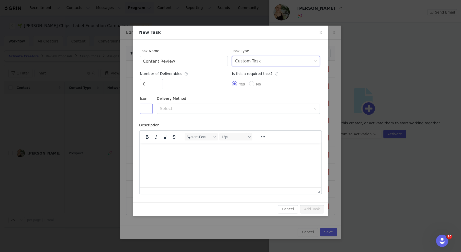
click at [148, 106] on button "button" at bounding box center [146, 109] width 13 height 10
click at [149, 142] on button "button" at bounding box center [147, 142] width 9 height 8
click at [168, 108] on div "Select" at bounding box center [235, 108] width 151 height 5
click at [172, 128] on li "URL" at bounding box center [238, 128] width 163 height 8
type input "1"
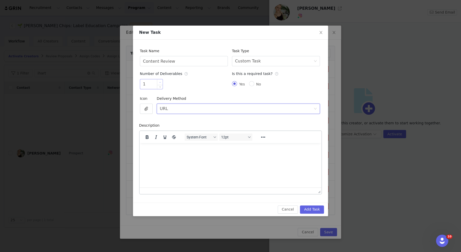
click at [159, 81] on icon "icon: up" at bounding box center [160, 82] width 2 height 2
click at [169, 154] on html at bounding box center [231, 150] width 182 height 14
click at [240, 148] on p "Please share content for review via Google Drive." at bounding box center [231, 150] width 174 height 6
click at [201, 150] on p "Please share content for review via Google Drive." at bounding box center [231, 150] width 174 height 6
click at [237, 151] on p "Please share content for review via Google Drive." at bounding box center [231, 150] width 174 height 6
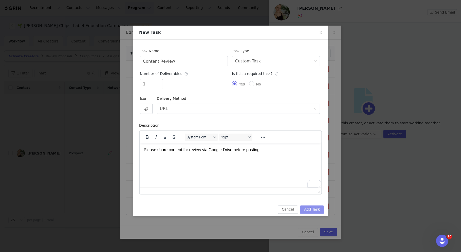
click at [316, 210] on button "Add Task" at bounding box center [312, 209] width 24 height 8
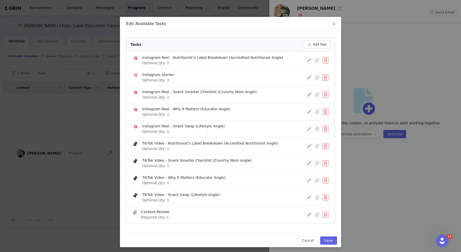
scroll to position [8, 0]
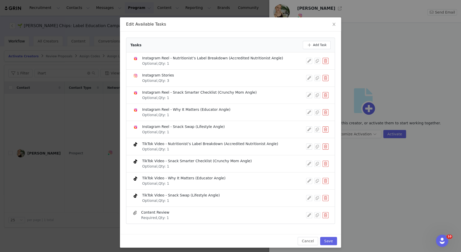
click at [325, 96] on button "button" at bounding box center [325, 95] width 6 height 6
click at [310, 105] on button "Delete" at bounding box center [308, 104] width 20 height 8
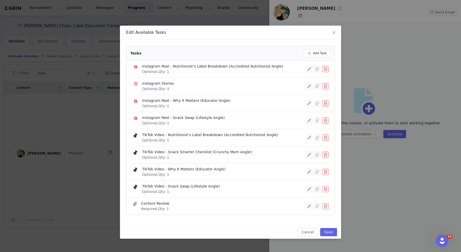
click at [326, 104] on button "button" at bounding box center [325, 103] width 6 height 6
click at [307, 108] on button "Delete" at bounding box center [308, 112] width 20 height 8
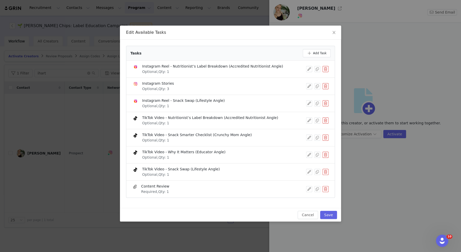
click at [327, 104] on button "button" at bounding box center [325, 103] width 6 height 6
click at [308, 112] on button "Delete" at bounding box center [308, 112] width 20 height 8
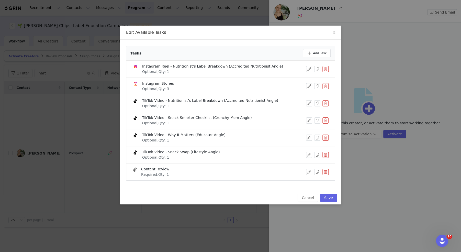
click at [326, 104] on button "button" at bounding box center [325, 103] width 6 height 6
click at [307, 113] on button "Delete" at bounding box center [308, 112] width 20 height 8
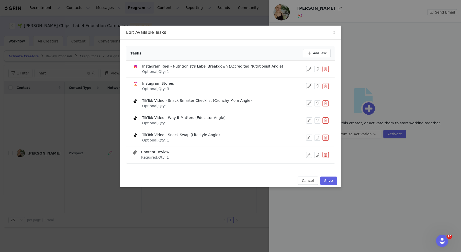
click at [326, 102] on button "button" at bounding box center [325, 103] width 6 height 6
click at [309, 110] on button "Delete" at bounding box center [308, 112] width 20 height 8
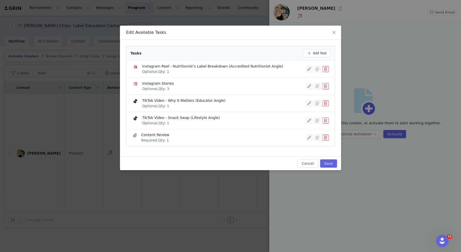
click at [325, 103] on button "button" at bounding box center [325, 103] width 6 height 6
click at [311, 110] on button "Delete" at bounding box center [308, 112] width 20 height 8
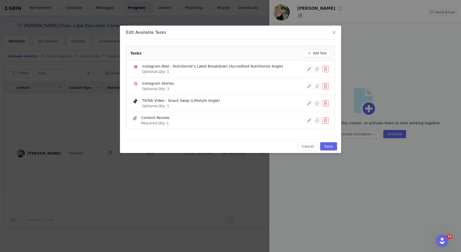
click at [326, 104] on button "button" at bounding box center [325, 103] width 6 height 6
click at [310, 110] on button "Delete" at bounding box center [308, 112] width 20 height 8
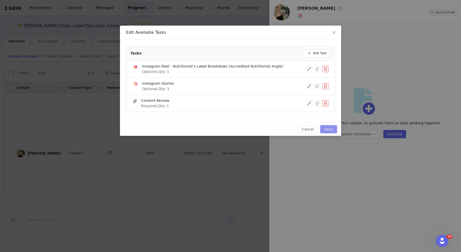
click at [329, 127] on button "Save" at bounding box center [328, 129] width 17 height 8
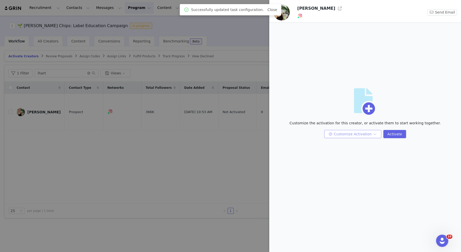
click at [352, 138] on body "Recruitment Recruitment Creator Search Curated Lists Landing Pages Web Extensio…" at bounding box center [230, 126] width 461 height 252
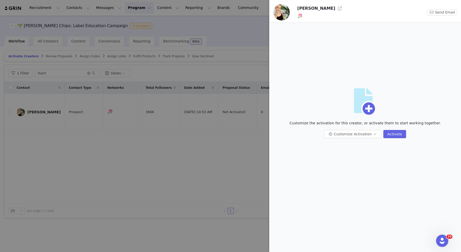
click at [340, 168] on div "Artboard Customize the activation for this creator, or activate them to start w…" at bounding box center [365, 115] width 184 height 177
click at [337, 136] on button "Customize Activation" at bounding box center [352, 134] width 57 height 8
click at [336, 170] on li "Edit Content Rights" at bounding box center [353, 169] width 54 height 8
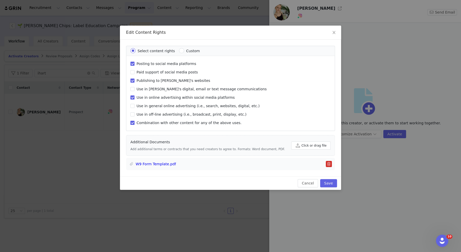
click at [131, 123] on input "Combination with other content for any of the above uses." at bounding box center [132, 123] width 4 height 4
checkbox input "false"
click at [131, 97] on input "Use in online advertising within social media platforms" at bounding box center [132, 97] width 4 height 4
checkbox input "false"
click at [132, 79] on input "Publishing to Jackson's's websites" at bounding box center [132, 80] width 4 height 4
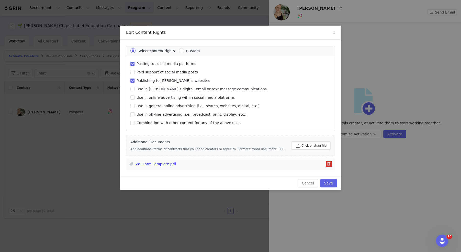
checkbox input "false"
click at [332, 163] on div "W9 Form Template.pdf" at bounding box center [230, 164] width 209 height 6
click at [331, 163] on button "button" at bounding box center [329, 164] width 6 height 6
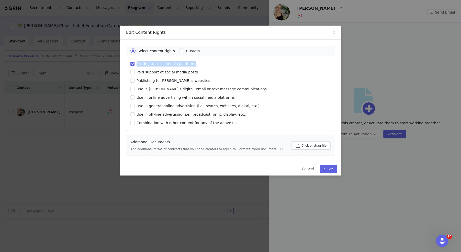
drag, startPoint x: 197, startPoint y: 64, endPoint x: 137, endPoint y: 64, distance: 59.8
click at [137, 64] on label "Posting to social media platforms" at bounding box center [199, 65] width 138 height 8
copy span "Posting to social media platforms"
click at [179, 49] on input "Custom" at bounding box center [181, 50] width 5 height 5
radio input "true"
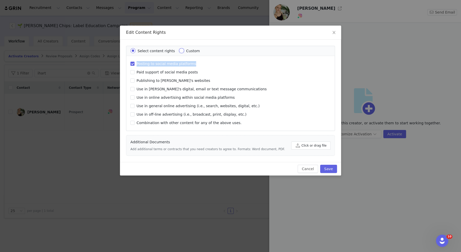
radio input "false"
radio input "true"
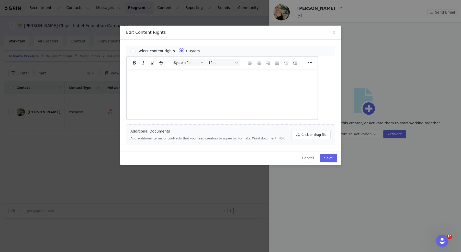
click at [178, 82] on html at bounding box center [222, 76] width 191 height 14
drag, startPoint x: 205, startPoint y: 75, endPoint x: 131, endPoint y: 75, distance: 74.4
click at [131, 75] on p "Posting to social media platforms" at bounding box center [222, 76] width 183 height 6
click at [331, 158] on button "Save" at bounding box center [328, 158] width 17 height 8
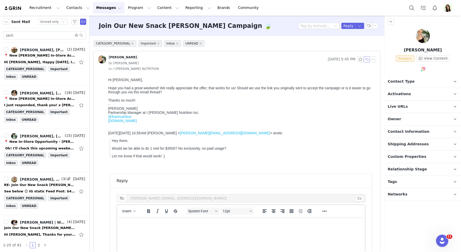
scroll to position [125, 0]
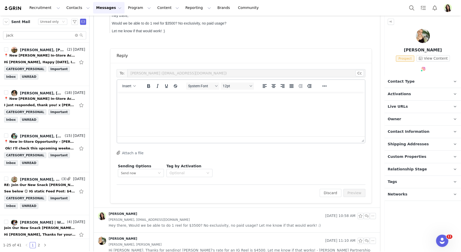
click at [241, 100] on p "Rich Text Area. Press ALT-0 for help." at bounding box center [241, 99] width 240 height 6
click at [129, 83] on button "Insert" at bounding box center [129, 85] width 18 height 7
click at [134, 101] on div "Insert Variable" at bounding box center [147, 102] width 46 height 6
select select
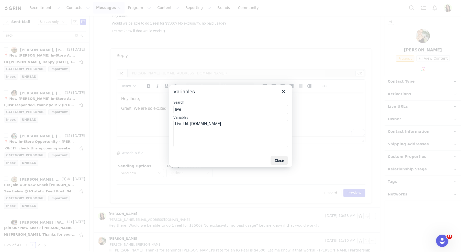
type input "live"
click at [193, 126] on select "Live Url: [DOMAIN_NAME]" at bounding box center [230, 134] width 115 height 28
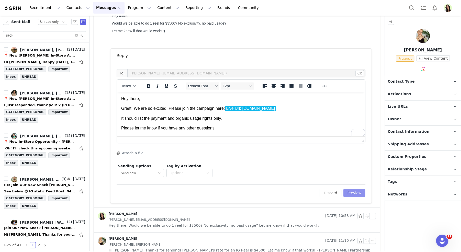
click at [351, 192] on button "Preview" at bounding box center [354, 193] width 22 height 8
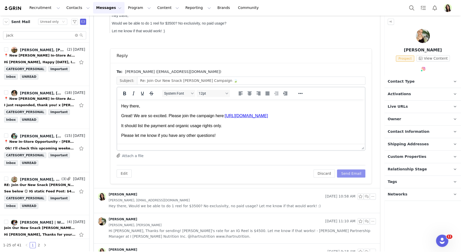
scroll to position [0, 0]
click at [348, 169] on button "Send Email" at bounding box center [351, 173] width 28 height 8
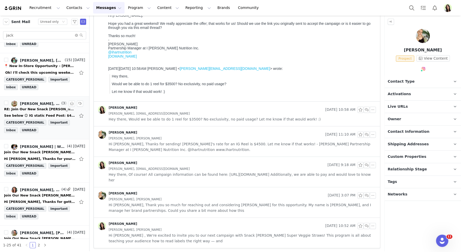
scroll to position [79, 0]
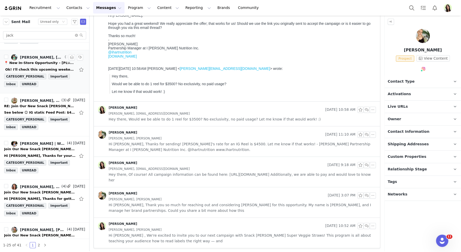
click at [42, 62] on div "📍 New In-Store Opportunity – [PERSON_NAME] Veggie Straws at Kwik Trip!" at bounding box center [40, 62] width 72 height 5
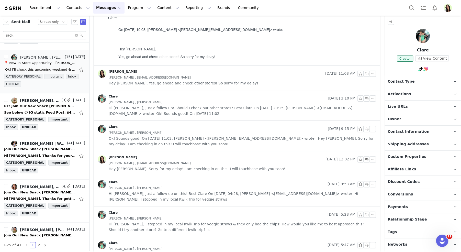
scroll to position [0, 0]
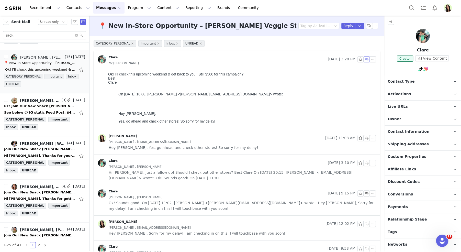
click at [367, 59] on button "button" at bounding box center [367, 59] width 6 height 6
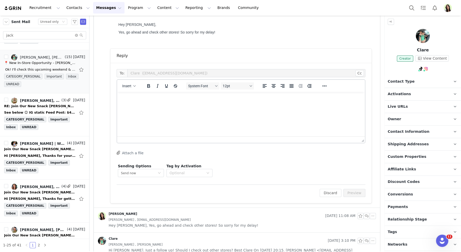
click at [197, 102] on html at bounding box center [241, 99] width 248 height 14
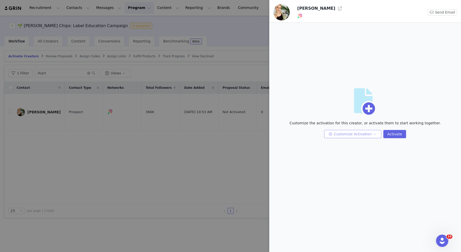
click at [357, 133] on button "Customize Activation" at bounding box center [352, 134] width 57 height 8
click at [355, 159] on li "Edit Payment Settings" at bounding box center [353, 160] width 54 height 8
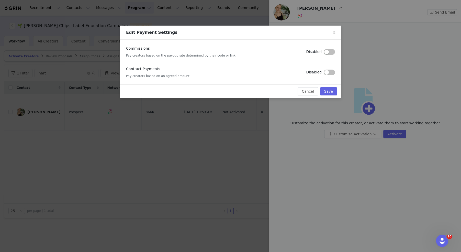
click at [325, 75] on div "Contract Payments Pay creators based on an agreed amount. Disabled" at bounding box center [230, 72] width 209 height 12
click at [326, 72] on button "button" at bounding box center [329, 73] width 11 height 6
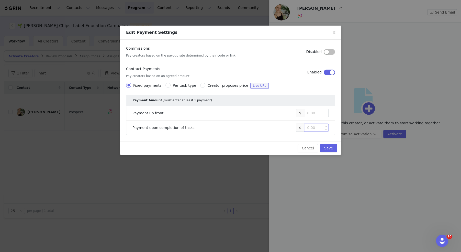
click at [313, 127] on input at bounding box center [316, 128] width 24 height 8
type input "3,500"
click at [327, 144] on button "Save" at bounding box center [328, 148] width 17 height 8
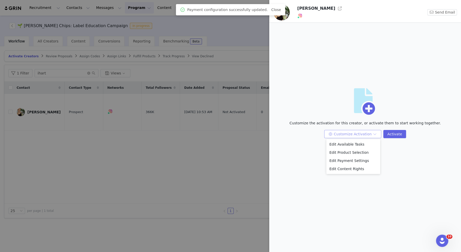
click at [340, 131] on button "Customize Activation" at bounding box center [352, 134] width 57 height 8
click at [341, 143] on li "Edit Available Tasks" at bounding box center [353, 144] width 54 height 8
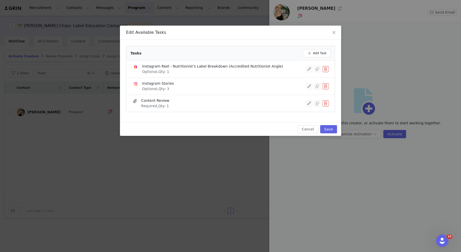
click at [287, 165] on div "Edit Available Tasks Tasks Add Task Instagram Reel - Nutritionist’s Label Break…" at bounding box center [230, 126] width 461 height 252
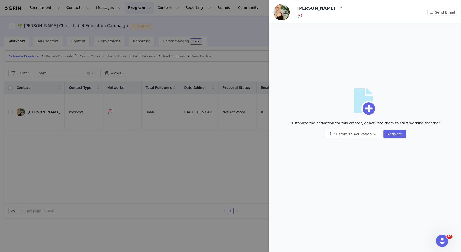
click at [219, 155] on div at bounding box center [230, 126] width 461 height 252
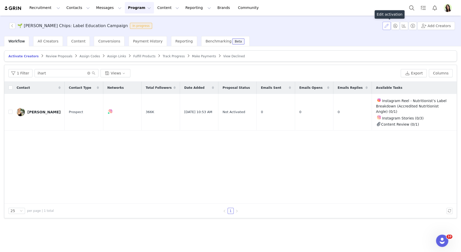
click at [388, 26] on button "button" at bounding box center [386, 26] width 8 height 8
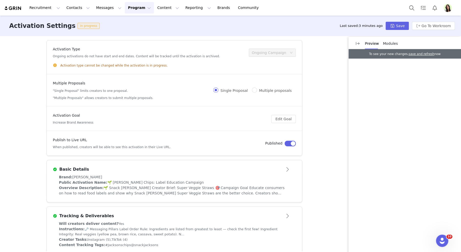
click at [125, 11] on button "Program Program" at bounding box center [139, 8] width 29 height 12
click at [131, 23] on p "Activations" at bounding box center [131, 22] width 20 height 5
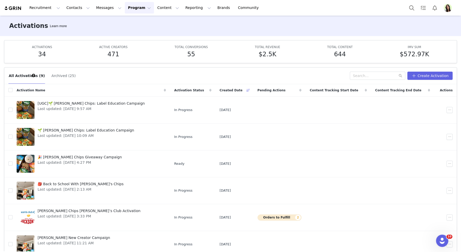
click at [128, 9] on button "Program Program" at bounding box center [139, 8] width 29 height 12
click at [136, 41] on p "Payments" at bounding box center [130, 41] width 18 height 5
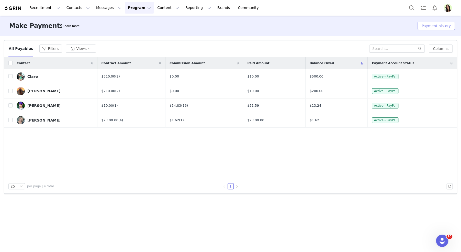
click at [444, 22] on button "Payment history" at bounding box center [436, 26] width 37 height 8
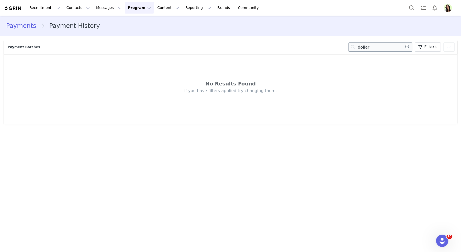
click at [377, 47] on input "dollar" at bounding box center [380, 46] width 64 height 9
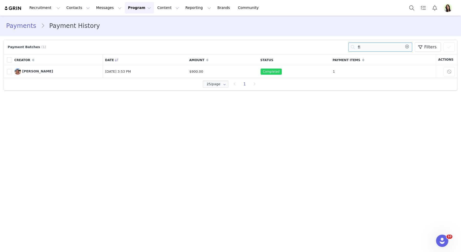
type input "fi"
click at [158, 9] on button "Content Content" at bounding box center [168, 8] width 28 height 12
click at [159, 22] on p "Creator Content" at bounding box center [162, 22] width 29 height 5
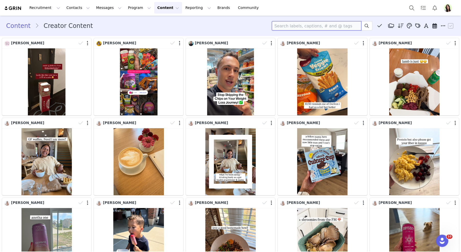
click at [299, 27] on input at bounding box center [316, 25] width 89 height 9
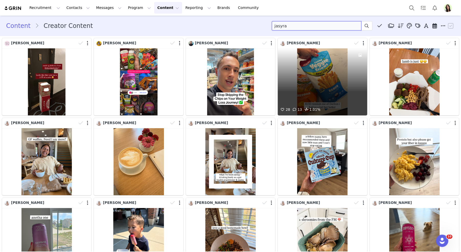
type input "jasyra"
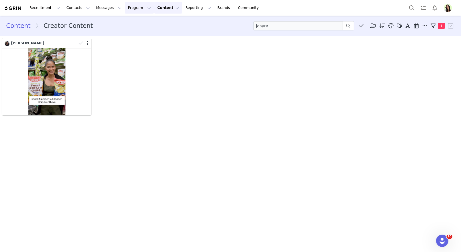
click at [125, 4] on button "Program Program" at bounding box center [139, 8] width 29 height 12
click at [130, 25] on p "Activations" at bounding box center [131, 22] width 20 height 5
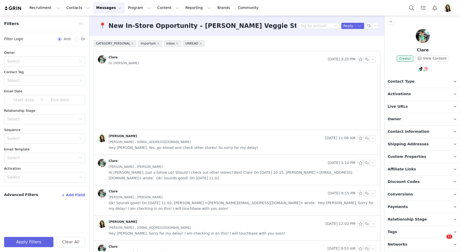
click at [80, 195] on button "+ Add Field" at bounding box center [73, 195] width 24 height 8
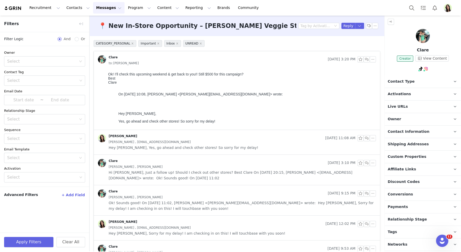
scroll to position [89, 0]
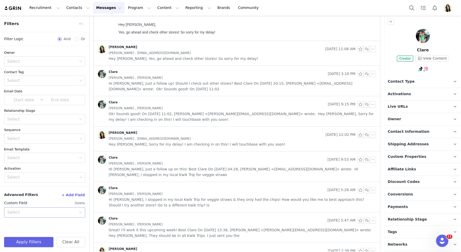
click at [33, 212] on div "Select" at bounding box center [41, 212] width 69 height 5
click at [23, 141] on div "Select" at bounding box center [43, 139] width 74 height 10
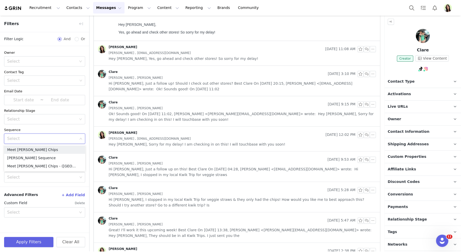
scroll to position [1, 0]
click at [47, 136] on div "Select" at bounding box center [42, 138] width 70 height 5
click at [81, 139] on icon "icon: down" at bounding box center [80, 138] width 3 height 3
click at [29, 176] on div "Select" at bounding box center [42, 177] width 70 height 5
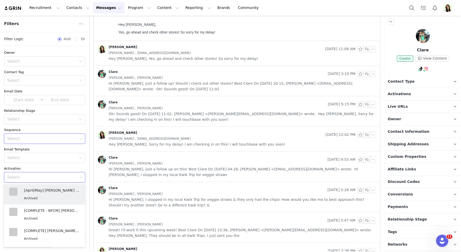
click at [29, 176] on div "Select" at bounding box center [42, 177] width 70 height 5
click at [60, 162] on div "Select" at bounding box center [43, 158] width 72 height 10
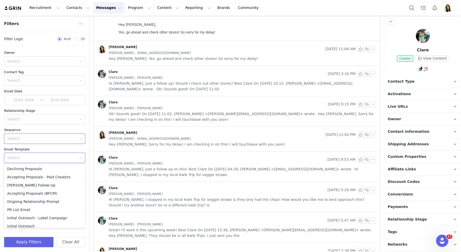
click at [81, 157] on icon "icon: down" at bounding box center [80, 157] width 3 height 3
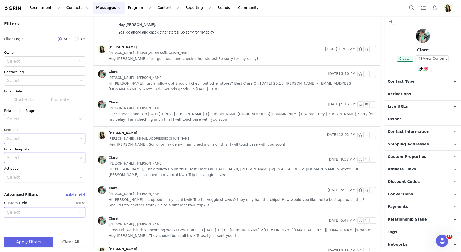
click at [40, 208] on div "Select" at bounding box center [43, 212] width 72 height 10
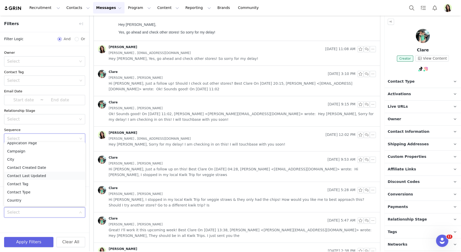
scroll to position [15, 0]
click at [35, 188] on li "Contact Type" at bounding box center [44, 189] width 81 height 8
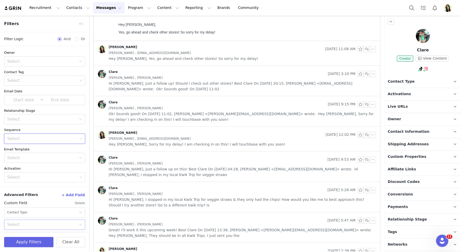
scroll to position [4, 0]
click at [33, 224] on div "Select" at bounding box center [43, 221] width 72 height 10
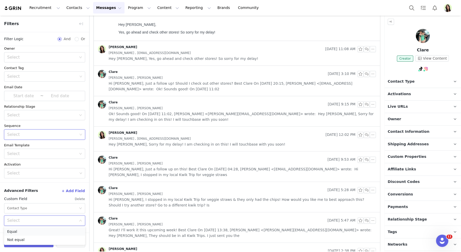
click at [19, 233] on li "Equal" at bounding box center [44, 231] width 81 height 8
click at [20, 231] on div "Select" at bounding box center [41, 232] width 69 height 5
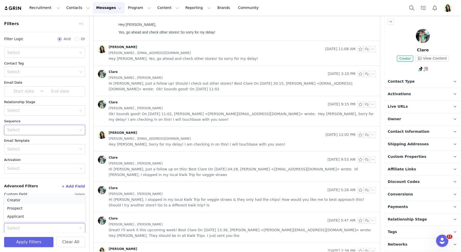
click at [16, 200] on li "Creator" at bounding box center [44, 200] width 81 height 8
click at [24, 243] on button "Apply Filters" at bounding box center [28, 242] width 49 height 10
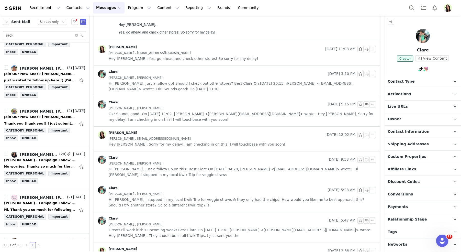
scroll to position [0, 0]
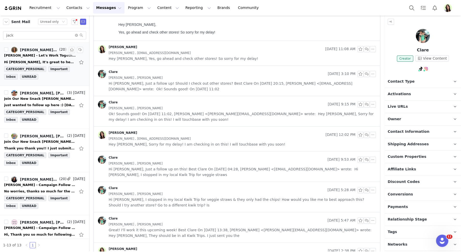
click at [32, 53] on div "[PERSON_NAME] - Let's Work Together" at bounding box center [40, 55] width 72 height 5
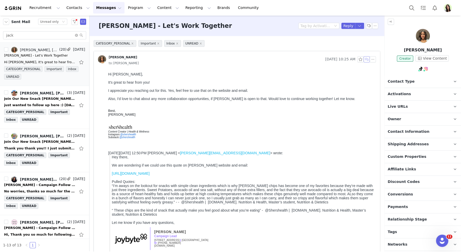
click at [367, 60] on button "button" at bounding box center [367, 59] width 6 height 6
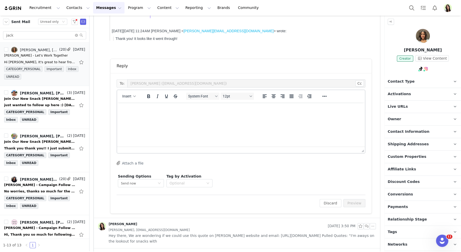
scroll to position [242, 0]
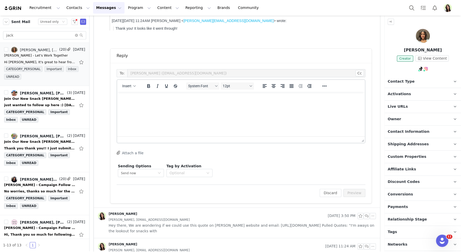
click at [218, 106] on html at bounding box center [241, 99] width 248 height 14
click at [423, 80] on link "@shershealth" at bounding box center [424, 80] width 25 height 4
click at [211, 106] on html "Thank you! Gra" at bounding box center [241, 99] width 248 height 14
click at [193, 106] on html "Thank you! Gra" at bounding box center [241, 99] width 248 height 14
click at [350, 194] on button "Preview" at bounding box center [354, 193] width 22 height 8
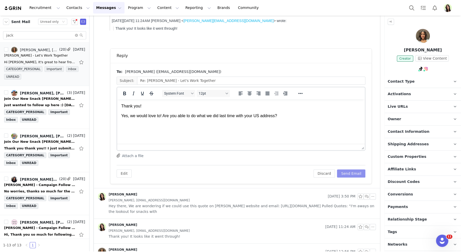
click at [349, 175] on button "Send Email" at bounding box center [351, 173] width 28 height 8
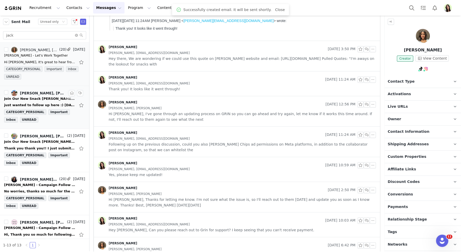
click at [46, 104] on div "just wanted to follow up here :) [DATE][DATE] 8:54 AM [PERSON_NAME] <[EMAIL_ADD…" at bounding box center [40, 105] width 72 height 5
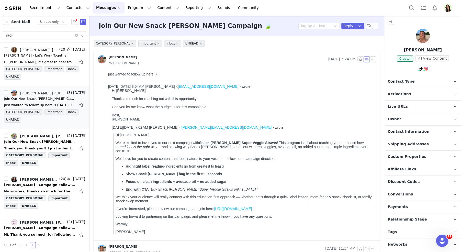
click at [367, 61] on button "button" at bounding box center [367, 59] width 6 height 6
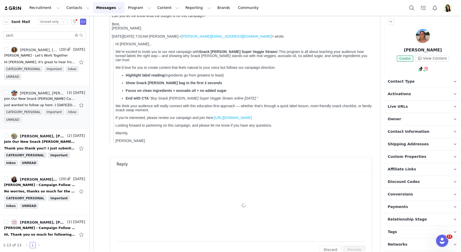
scroll to position [183, 0]
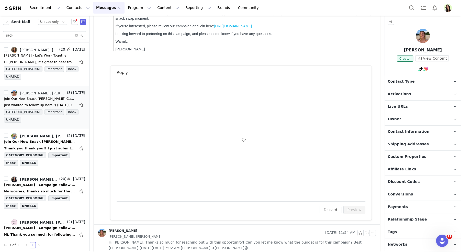
click at [207, 128] on div "To: Fiona Feelgoodwithfi (feelgoodwithfi@gmail.com) Cc Cc: Insert System Font 1…" at bounding box center [241, 140] width 249 height 109
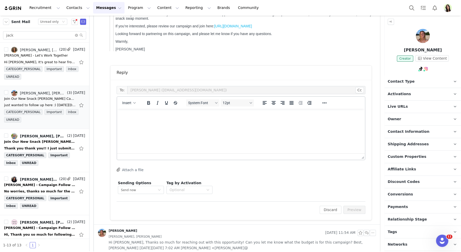
scroll to position [0, 0]
click at [190, 122] on html at bounding box center [241, 116] width 248 height 14
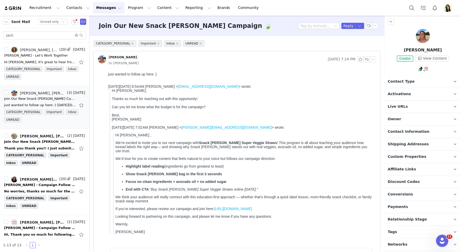
scroll to position [183, 0]
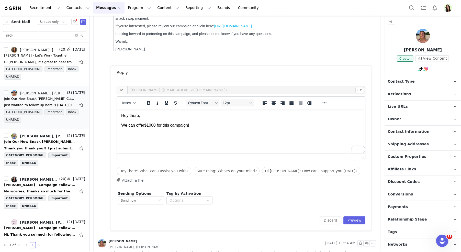
click at [212, 128] on html "Hey there, We can offer $1000 for this campaign!" at bounding box center [241, 121] width 248 height 24
click at [359, 215] on div "Edit Discard Preview" at bounding box center [241, 218] width 249 height 13
click at [358, 216] on button "Preview" at bounding box center [354, 220] width 22 height 8
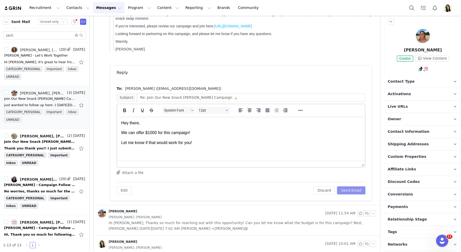
scroll to position [0, 0]
click at [347, 192] on button "Send Email" at bounding box center [351, 190] width 28 height 8
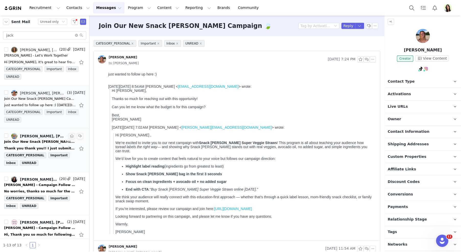
click at [37, 142] on div "Join Our New Snack [PERSON_NAME] Campaign 🍃" at bounding box center [40, 141] width 72 height 5
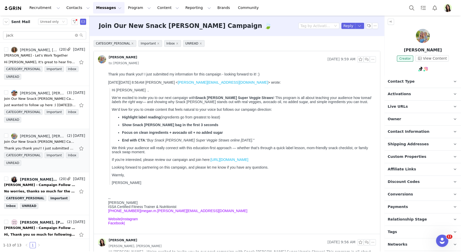
click at [449, 8] on img "Profile" at bounding box center [448, 8] width 8 height 8
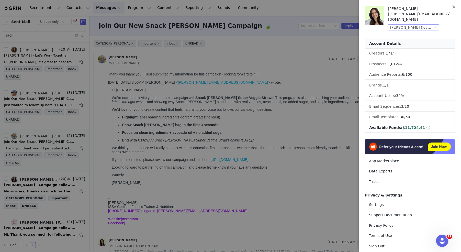
click at [413, 25] on div "Jackson's (Joybyte)" at bounding box center [411, 28] width 43 height 6
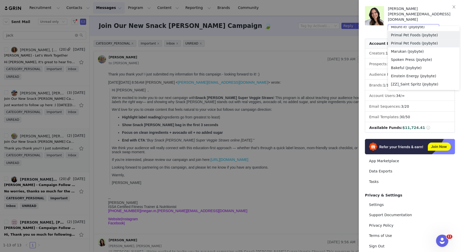
scroll to position [452, 0]
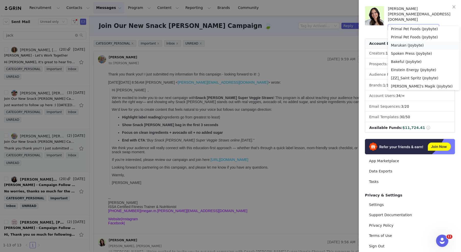
click at [406, 44] on li "Marukan (Joybyte)" at bounding box center [424, 45] width 72 height 8
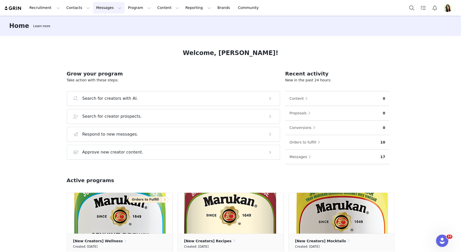
click at [100, 9] on button "Messages Messages" at bounding box center [108, 8] width 31 height 12
click at [111, 30] on div "Inbox" at bounding box center [108, 31] width 34 height 5
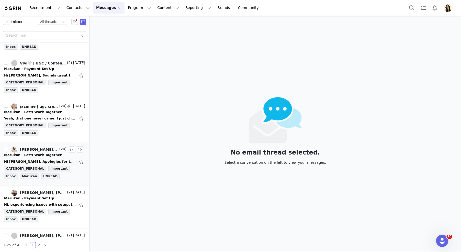
scroll to position [73, 0]
click at [31, 155] on div "Marukan - Let's Work Together" at bounding box center [33, 154] width 58 height 5
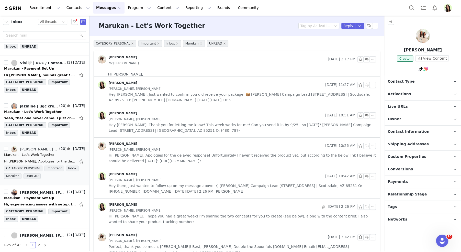
scroll to position [0, 0]
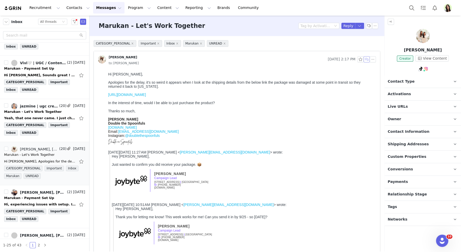
click at [366, 59] on button "button" at bounding box center [367, 59] width 6 height 6
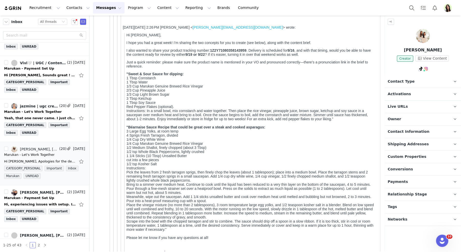
scroll to position [718, 0]
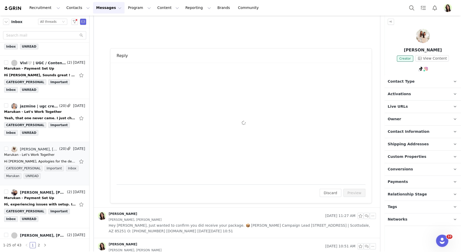
click at [230, 93] on div "To: Jacqueline Murphy (doublethespoonfuls@gmail.com) Cc Cc: Attach a file Sendi…" at bounding box center [241, 123] width 249 height 109
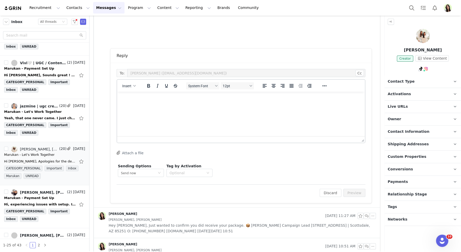
scroll to position [0, 0]
click at [226, 94] on html at bounding box center [241, 99] width 248 height 14
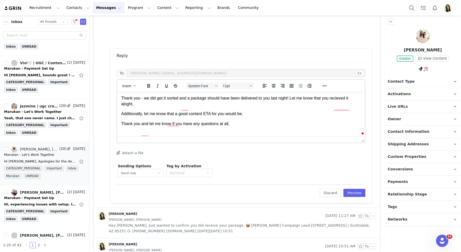
scroll to position [10, 0]
click at [173, 129] on body "Hey Jacqueline, Thank you - we did get it sorted, and a package should have bee…" at bounding box center [241, 111] width 240 height 51
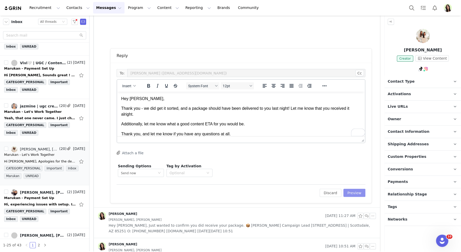
click at [353, 194] on button "Preview" at bounding box center [354, 193] width 22 height 8
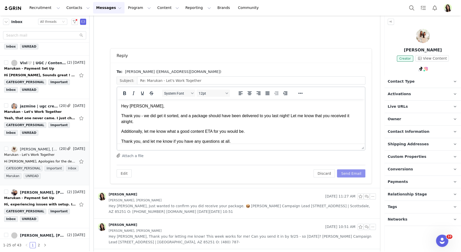
click at [348, 173] on button "Send Email" at bounding box center [351, 173] width 28 height 8
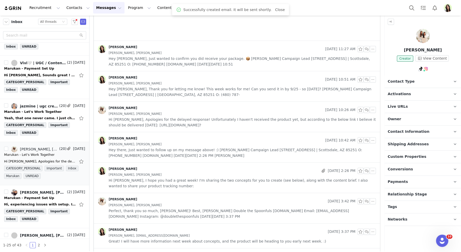
click at [35, 110] on div "Marukan - Let's Work Together" at bounding box center [33, 111] width 58 height 5
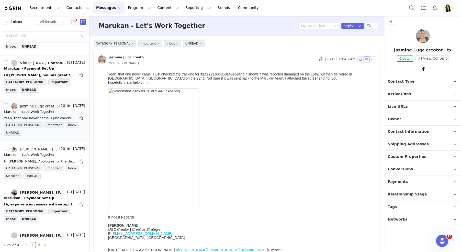
click at [365, 57] on button "button" at bounding box center [367, 59] width 6 height 6
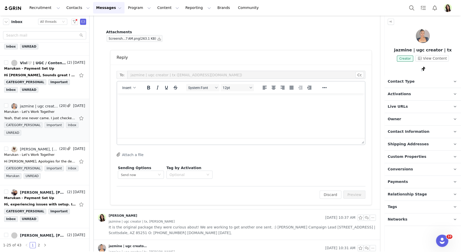
scroll to position [748, 0]
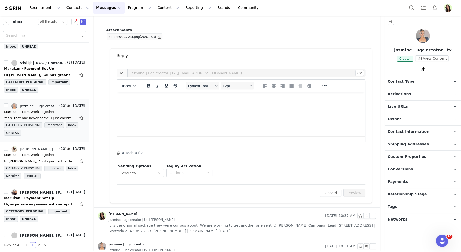
click at [174, 106] on html at bounding box center [241, 99] width 248 height 14
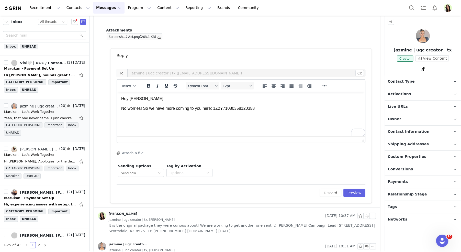
click at [265, 110] on p "No worries! So we have more coming to you here: 1Z2Y71080358120358" at bounding box center [241, 109] width 240 height 6
click at [259, 110] on p "No worries! So we have more coming to you here: 1Z2Y71080358120358 (they just p…" at bounding box center [241, 112] width 240 height 12
click at [187, 116] on p "No worries! So we have more coming to you here: 1Z2Y71080358120358. They just p…" at bounding box center [241, 112] width 240 height 12
drag, startPoint x: 210, startPoint y: 125, endPoint x: 147, endPoint y: 123, distance: 63.4
click at [147, 123] on p "Hopefully this will be easier this time around!" at bounding box center [241, 124] width 240 height 6
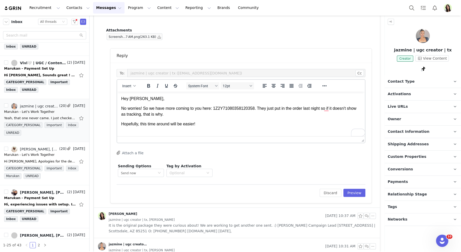
click at [210, 127] on body "Hey Jazmine, No worries! So we have more coming to you here: 1Z2Y71080358120358…" at bounding box center [241, 116] width 240 height 41
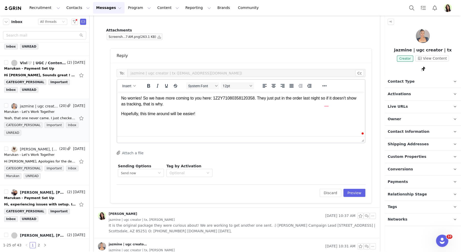
scroll to position [5, 0]
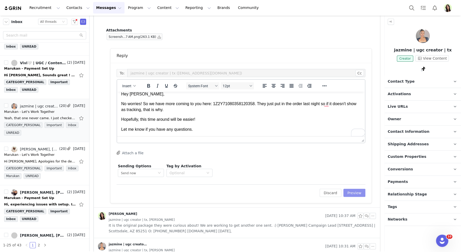
click at [349, 189] on button "Preview" at bounding box center [354, 193] width 22 height 8
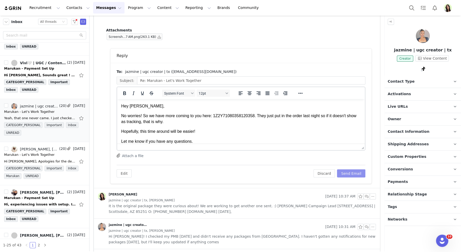
scroll to position [0, 0]
click at [346, 173] on button "Send Email" at bounding box center [351, 173] width 28 height 8
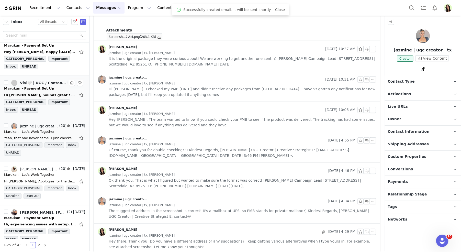
scroll to position [48, 0]
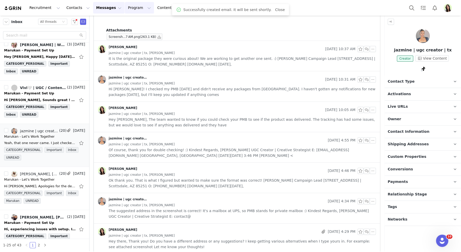
click at [128, 10] on button "Program Program" at bounding box center [139, 8] width 29 height 12
click at [134, 41] on p "Payments" at bounding box center [130, 41] width 18 height 5
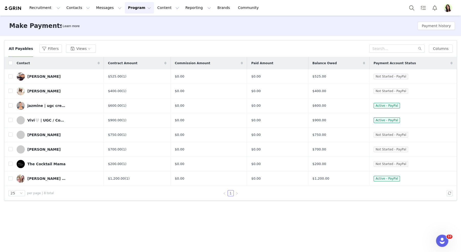
click at [449, 8] on img "Profile" at bounding box center [448, 8] width 8 height 8
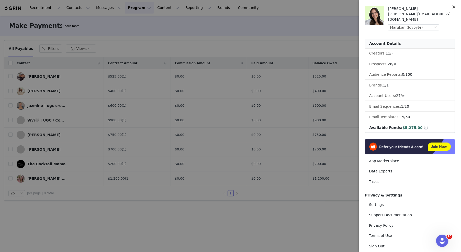
click at [453, 7] on icon "icon: close" at bounding box center [453, 6] width 3 height 3
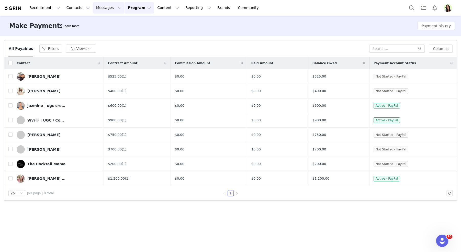
click at [101, 6] on button "Messages Messages" at bounding box center [108, 8] width 31 height 12
click at [103, 37] on link "Templates" at bounding box center [107, 41] width 40 height 9
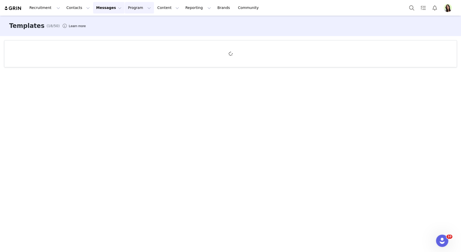
click at [125, 6] on button "Program Program" at bounding box center [139, 8] width 29 height 12
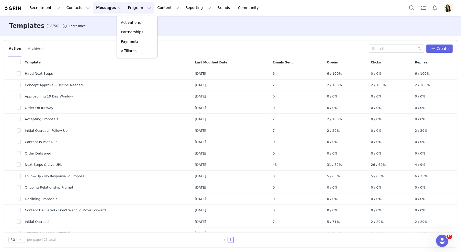
click at [105, 9] on button "Messages Messages" at bounding box center [108, 8] width 31 height 12
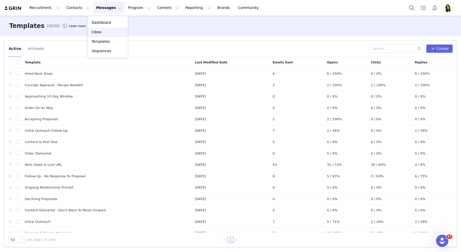
click at [104, 32] on div "Inbox" at bounding box center [108, 31] width 34 height 5
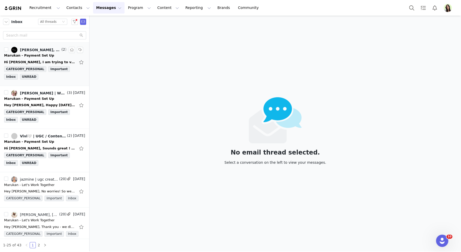
click at [36, 59] on div "Hi [PERSON_NAME], I am trying to verify the account it is asking me for the liv…" at bounding box center [44, 62] width 81 height 8
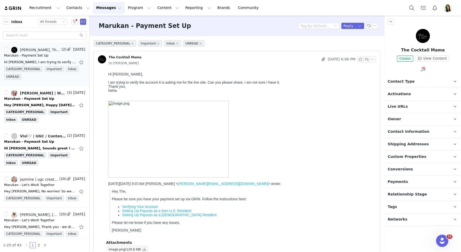
click at [398, 181] on span "Payments" at bounding box center [398, 182] width 20 height 6
click at [368, 60] on button "button" at bounding box center [367, 59] width 6 height 6
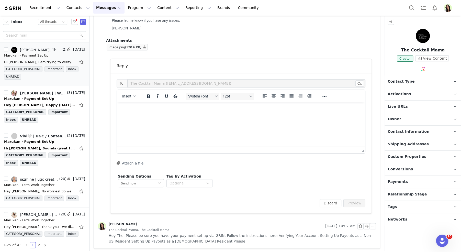
click at [160, 116] on html at bounding box center [241, 109] width 248 height 14
click at [128, 99] on button "Insert" at bounding box center [129, 96] width 18 height 7
click at [131, 118] on div "Insert Signature" at bounding box center [147, 121] width 46 height 6
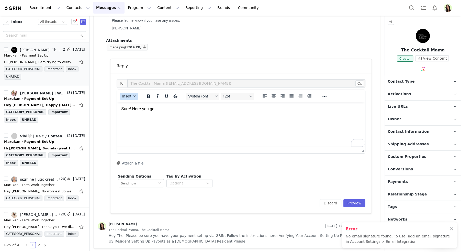
click at [127, 96] on span "Insert" at bounding box center [126, 96] width 9 height 4
click at [186, 116] on html "Sure! Here you go:" at bounding box center [241, 109] width 248 height 14
click at [177, 112] on html "Sure! Here you go:" at bounding box center [241, 109] width 248 height 14
click at [126, 98] on button "Insert" at bounding box center [129, 96] width 18 height 7
click at [132, 112] on div "Insert Variable" at bounding box center [147, 112] width 46 height 6
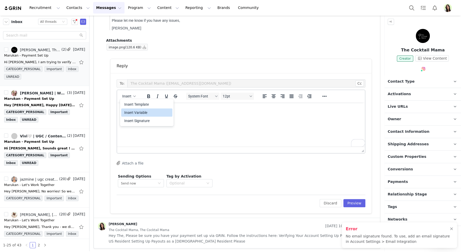
select select
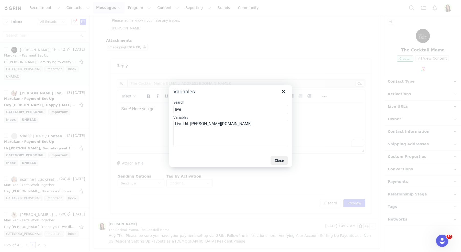
type input "live"
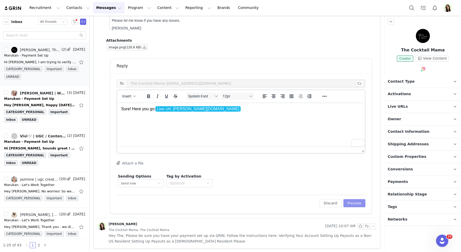
click at [358, 200] on button "Preview" at bounding box center [354, 203] width 22 height 8
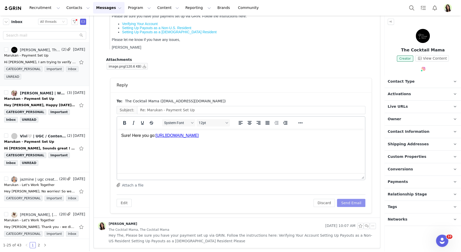
click at [352, 202] on button "Send Email" at bounding box center [351, 203] width 28 height 8
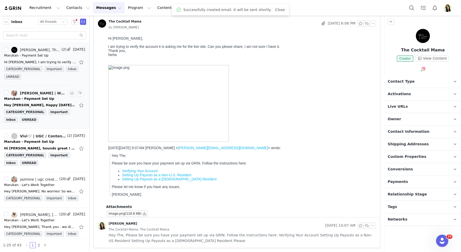
click at [40, 98] on div "Marukan - Payment Set Up" at bounding box center [29, 98] width 50 height 5
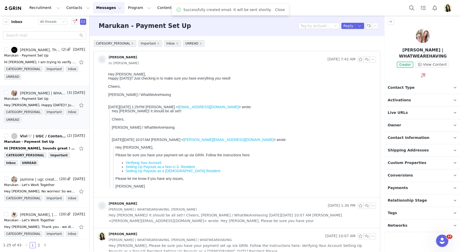
scroll to position [0, 0]
click at [402, 185] on span "Payments" at bounding box center [398, 188] width 20 height 6
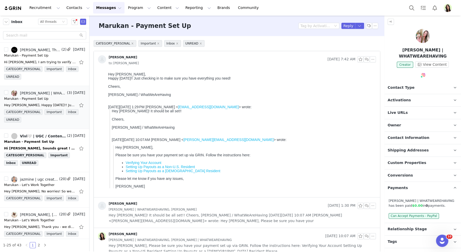
click at [402, 185] on span "Payments" at bounding box center [398, 188] width 20 height 6
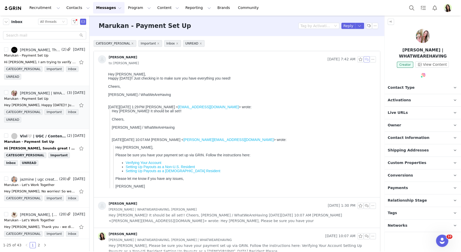
click at [366, 60] on button "button" at bounding box center [367, 59] width 6 height 6
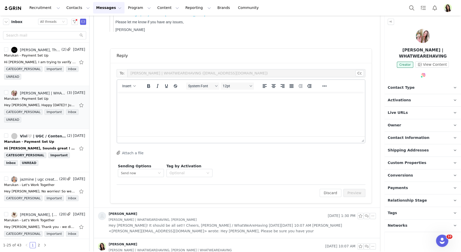
click at [194, 106] on html at bounding box center [241, 99] width 248 height 14
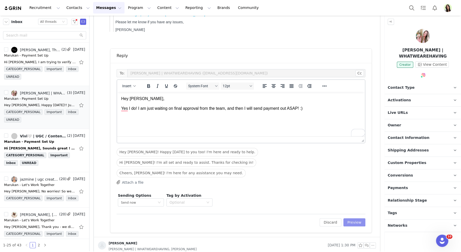
click at [357, 218] on button "Preview" at bounding box center [354, 222] width 22 height 8
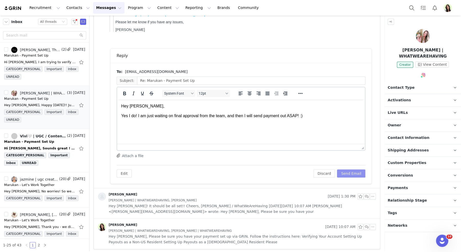
click at [344, 174] on button "Send Email" at bounding box center [351, 173] width 28 height 8
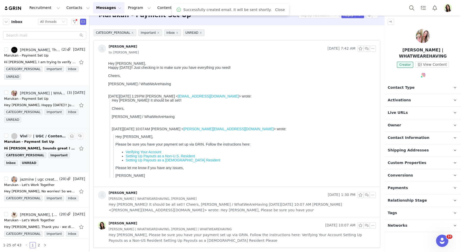
click at [34, 140] on div "Marukan - Payment Set Up" at bounding box center [29, 141] width 50 height 5
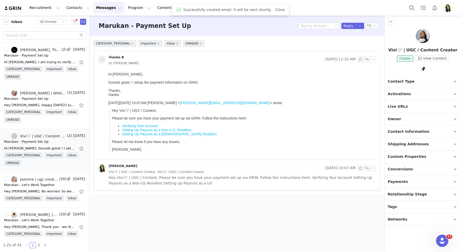
scroll to position [0, 0]
click at [366, 58] on button "button" at bounding box center [367, 59] width 6 height 6
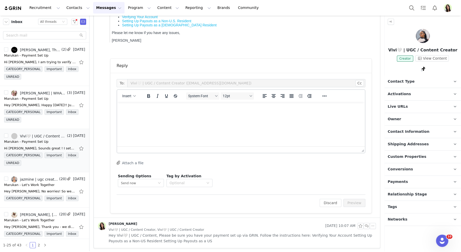
click at [183, 116] on html at bounding box center [241, 109] width 248 height 14
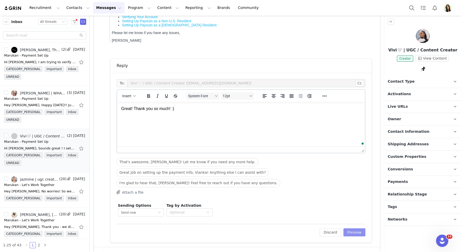
click at [363, 230] on button "Preview" at bounding box center [354, 232] width 22 height 8
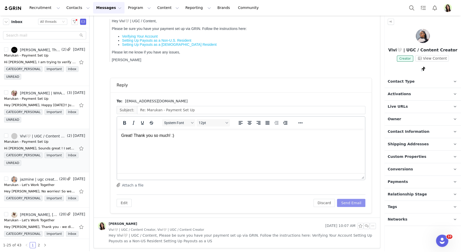
click at [350, 201] on button "Send Email" at bounding box center [351, 203] width 28 height 8
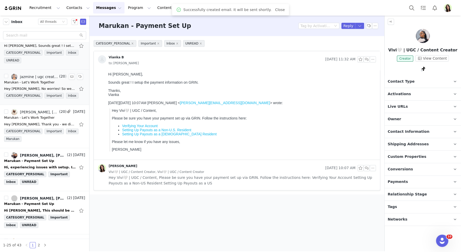
scroll to position [110, 0]
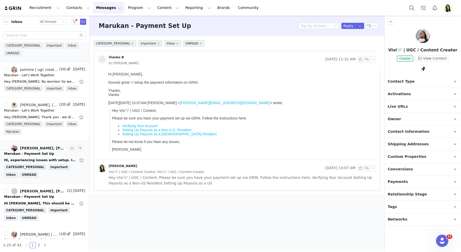
click at [48, 154] on div "Marukan - Payment Set Up" at bounding box center [44, 153] width 81 height 5
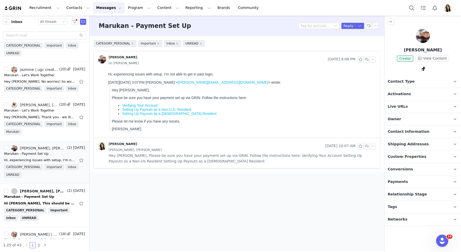
scroll to position [0, 0]
click at [367, 58] on button "button" at bounding box center [367, 59] width 6 height 6
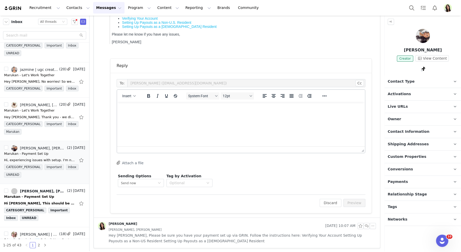
click at [172, 116] on html at bounding box center [241, 109] width 248 height 14
click at [127, 97] on span "Insert" at bounding box center [126, 96] width 9 height 4
click at [129, 110] on div "Insert Variable" at bounding box center [147, 112] width 46 height 6
select select
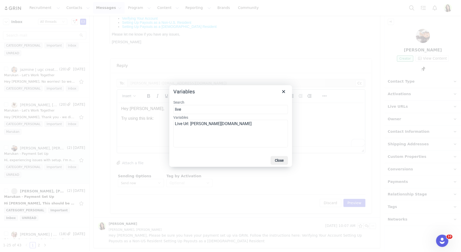
type input "live"
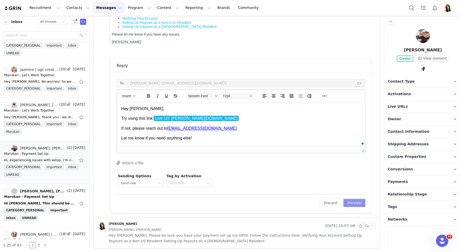
click at [358, 201] on button "Preview" at bounding box center [354, 203] width 22 height 8
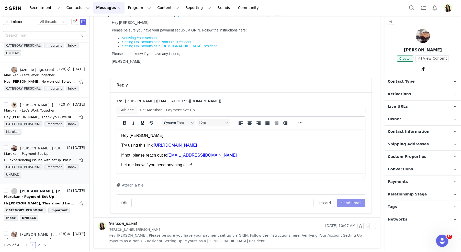
click at [356, 200] on button "Send Email" at bounding box center [351, 203] width 28 height 8
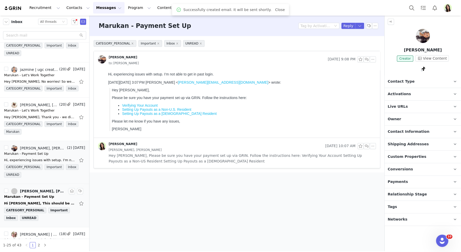
click at [45, 190] on div "Sarah Holloway, Meredith Boyce" at bounding box center [43, 191] width 46 height 4
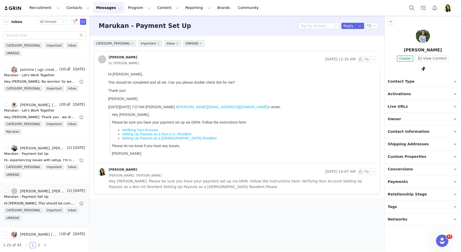
click at [399, 179] on span "Payments" at bounding box center [398, 182] width 20 height 6
click at [367, 60] on button "button" at bounding box center [367, 59] width 6 height 6
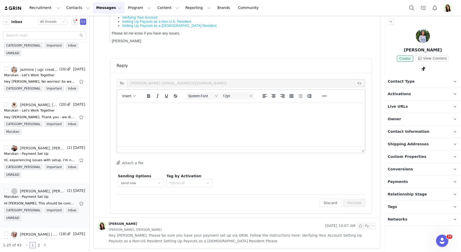
click at [173, 116] on html at bounding box center [241, 109] width 248 height 14
click at [129, 96] on span "Insert" at bounding box center [126, 96] width 9 height 4
click at [132, 112] on div "Insert Variable" at bounding box center [147, 112] width 46 height 6
select select
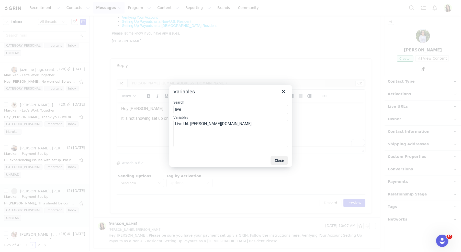
type input "live"
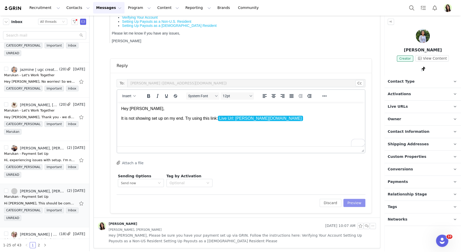
click at [361, 202] on button "Preview" at bounding box center [354, 203] width 22 height 8
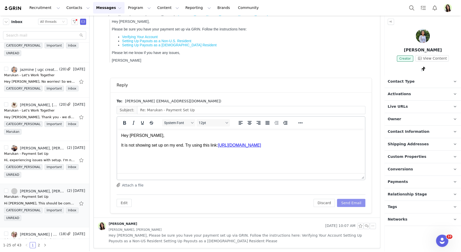
click at [356, 201] on button "Send Email" at bounding box center [351, 203] width 28 height 8
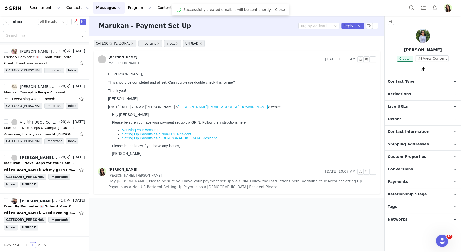
scroll to position [293, 0]
click at [34, 203] on div "Friendly Reminder 💌 Submit Your Content by 9/8" at bounding box center [40, 205] width 72 height 5
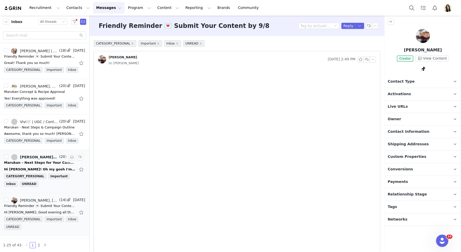
click at [36, 160] on div "Marukan – Next Steps for Your Campaign" at bounding box center [40, 162] width 72 height 5
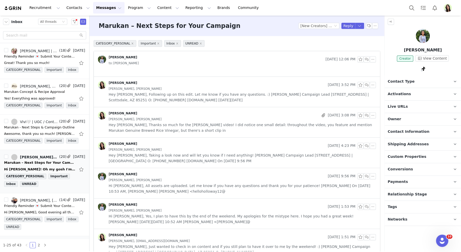
scroll to position [373, 0]
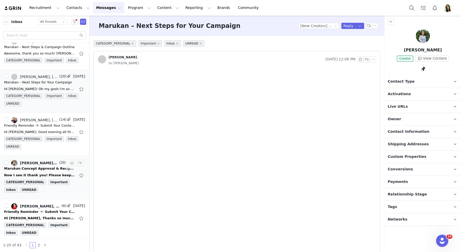
click at [37, 166] on div "Marukan Concept Approval & Recipe Request" at bounding box center [40, 168] width 72 height 5
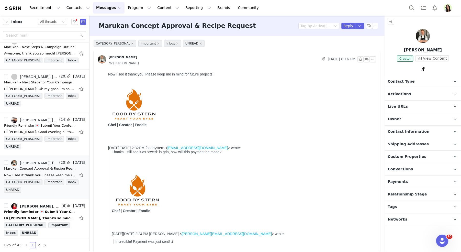
scroll to position [0, 0]
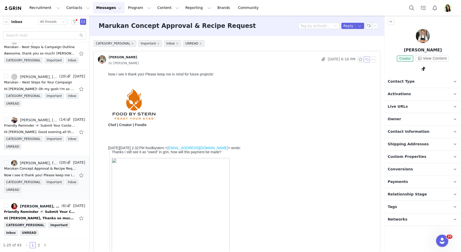
click at [366, 60] on button "button" at bounding box center [367, 59] width 6 height 6
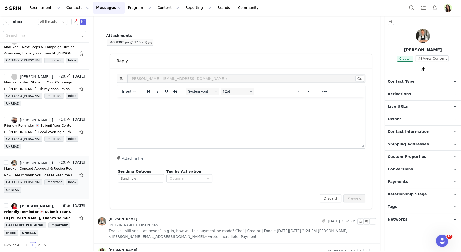
scroll to position [478, 0]
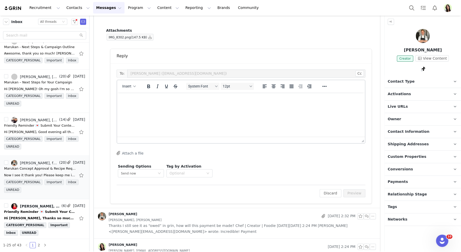
click at [184, 106] on html at bounding box center [241, 99] width 248 height 14
click at [351, 191] on button "Preview" at bounding box center [354, 193] width 22 height 8
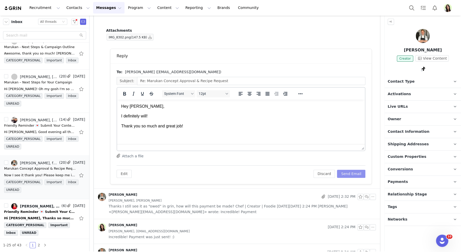
scroll to position [0, 0]
click at [347, 174] on button "Send Email" at bounding box center [351, 174] width 28 height 8
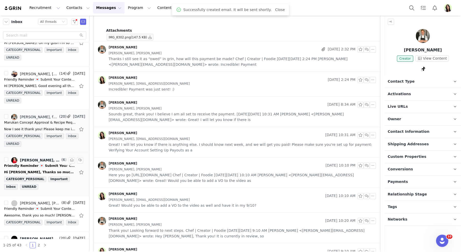
scroll to position [423, 0]
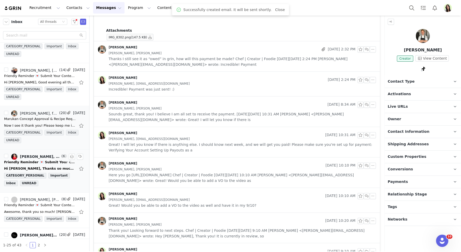
click at [33, 160] on div "Friendly Reminder 💌 Submit Your Content by 9/8" at bounding box center [40, 162] width 72 height 5
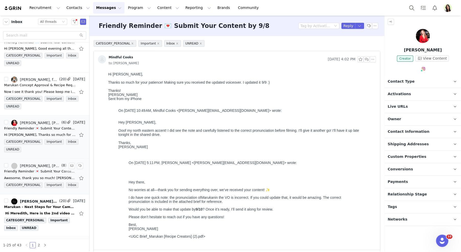
scroll to position [464, 0]
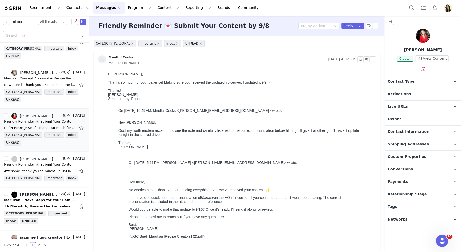
click at [397, 183] on span "Payments" at bounding box center [398, 182] width 20 height 6
click at [37, 197] on div "Marukan – Next Steps for Your Campaign" at bounding box center [40, 199] width 72 height 5
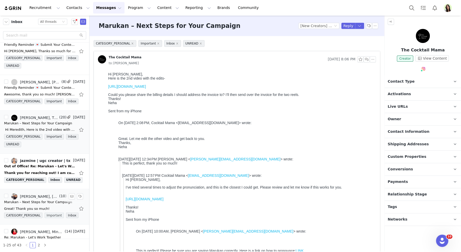
scroll to position [544, 0]
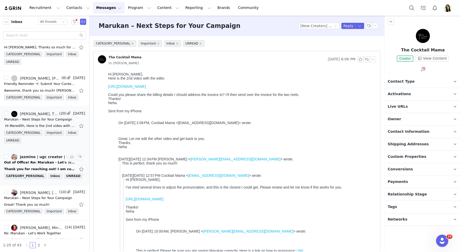
click at [34, 160] on div "Out of Office! Re: Marukan - Let's Work Together" at bounding box center [40, 162] width 72 height 5
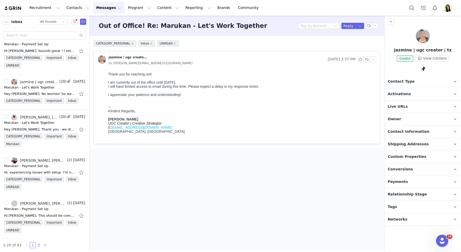
scroll to position [0, 0]
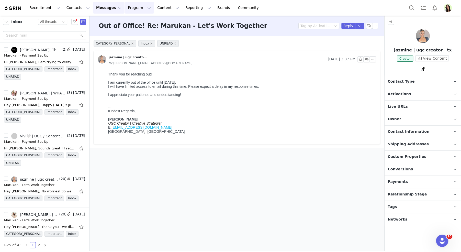
click at [127, 6] on button "Program Program" at bounding box center [139, 8] width 29 height 12
click at [130, 24] on p "Activations" at bounding box center [131, 22] width 20 height 5
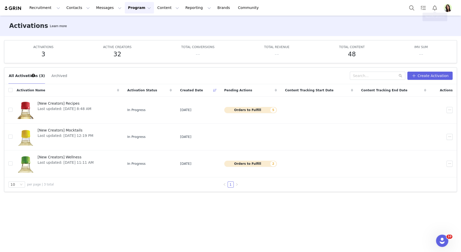
click at [447, 7] on img "Profile" at bounding box center [448, 8] width 8 height 8
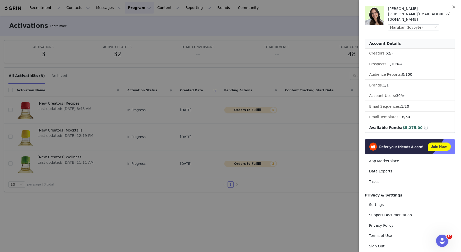
click at [296, 41] on div at bounding box center [230, 126] width 461 height 252
